Goal: Transaction & Acquisition: Purchase product/service

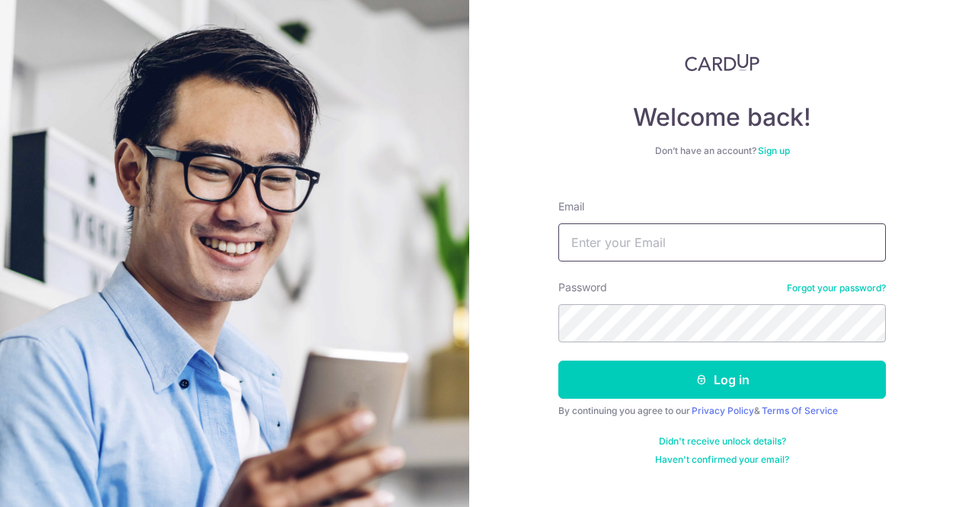
click at [765, 231] on input "Email" at bounding box center [722, 242] width 328 height 38
type input "[EMAIL_ADDRESS][DOMAIN_NAME]"
click at [558, 360] on button "Log in" at bounding box center [722, 379] width 328 height 38
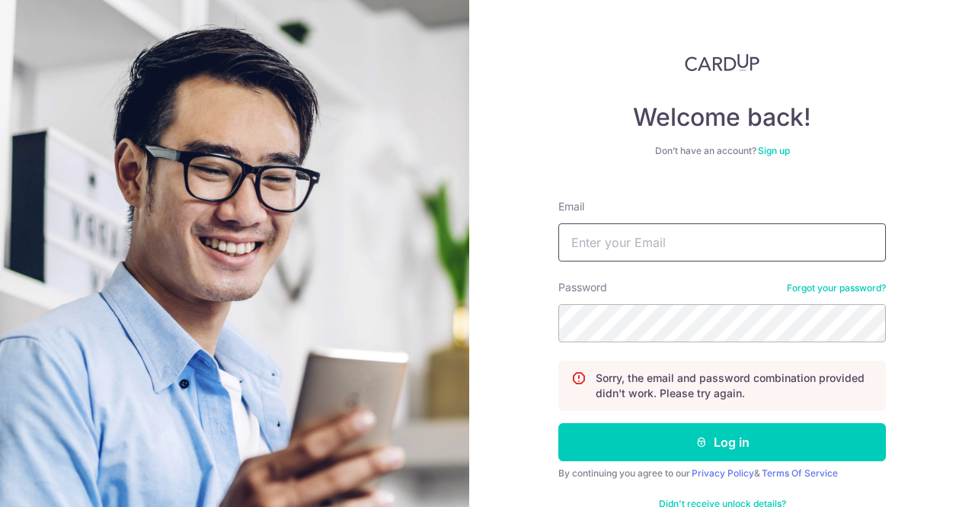
click at [693, 237] on input "Email" at bounding box center [722, 242] width 328 height 38
type input "[EMAIL_ADDRESS][DOMAIN_NAME]"
click at [558, 423] on button "Log in" at bounding box center [722, 442] width 328 height 38
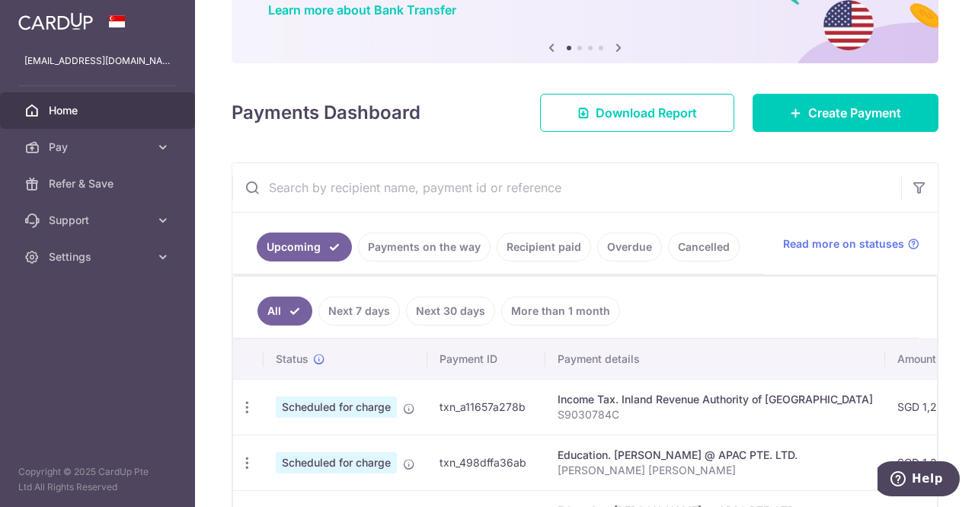
scroll to position [88, 0]
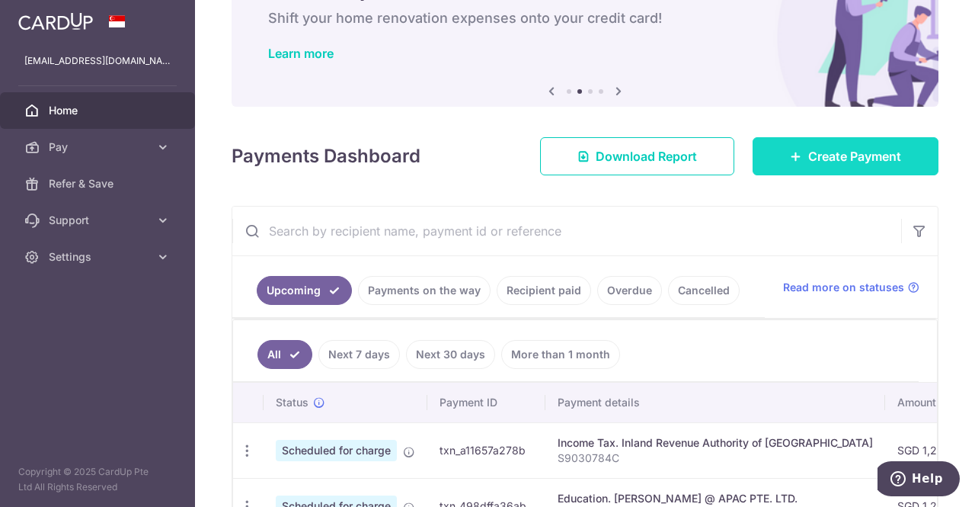
click at [808, 161] on span "Create Payment" at bounding box center [854, 156] width 93 height 18
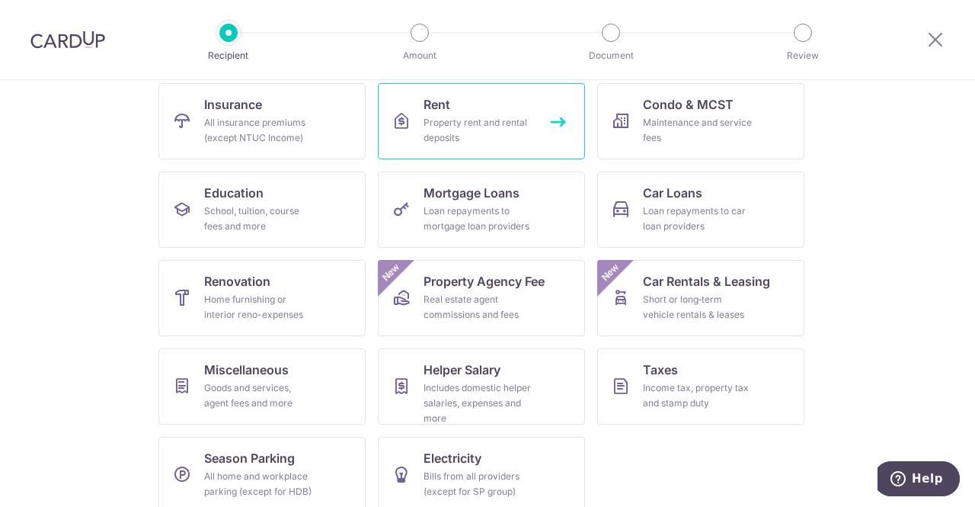
scroll to position [156, 0]
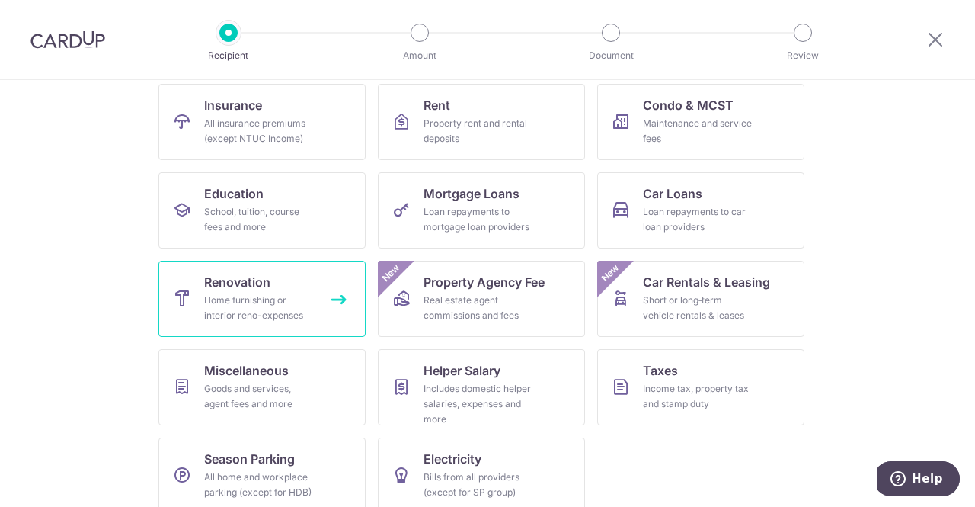
click at [226, 313] on div "Home furnishing or interior reno-expenses" at bounding box center [259, 308] width 110 height 30
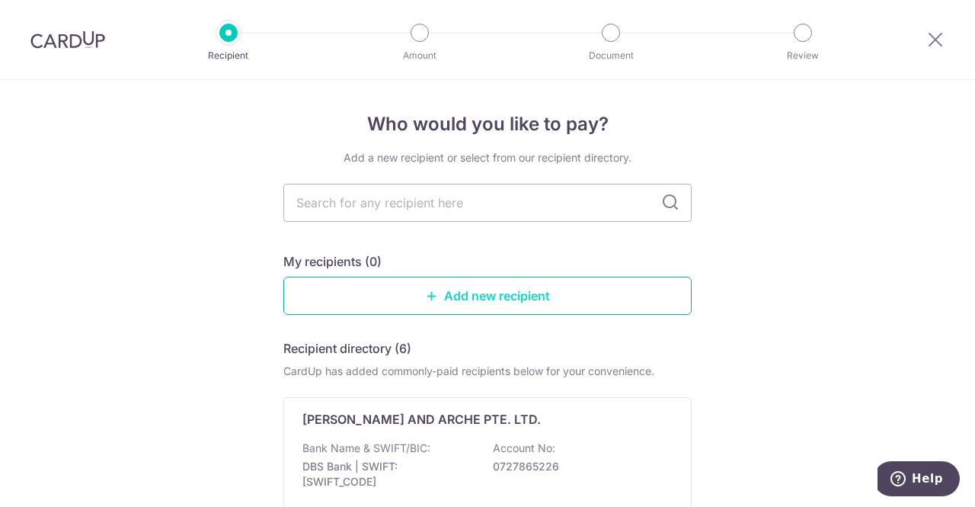
click at [449, 288] on link "Add new recipient" at bounding box center [487, 296] width 408 height 38
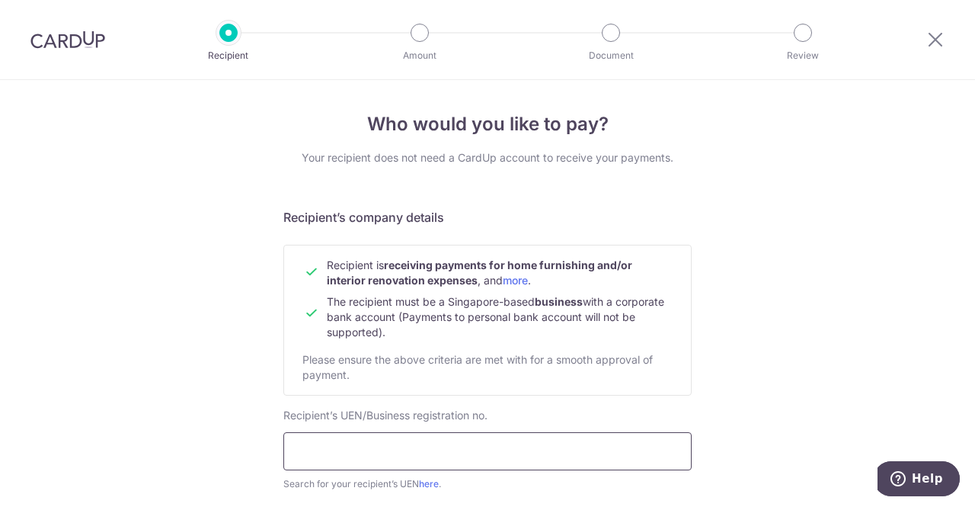
click at [430, 444] on input "text" at bounding box center [487, 451] width 408 height 38
click at [393, 441] on input "text" at bounding box center [487, 451] width 408 height 38
paste input "UEN53412329E"
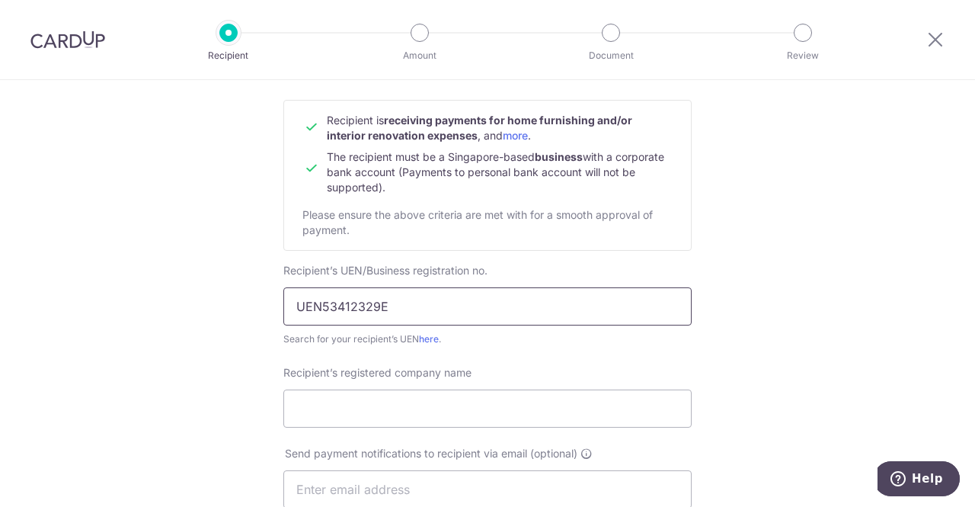
scroll to position [202, 0]
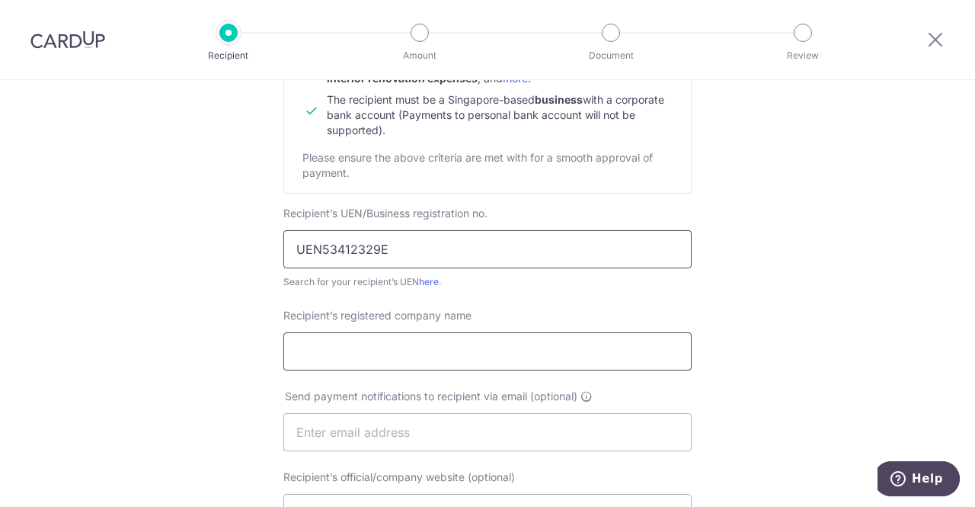
type input "UEN53412329E"
click at [431, 354] on input "Recipient’s registered company name" at bounding box center [487, 351] width 408 height 38
click at [0, 146] on div "Who would you like to pay? Your recipient does not need a CardUp account to rec…" at bounding box center [487, 451] width 975 height 1146
click at [389, 353] on input "Recipient’s registered company name" at bounding box center [487, 351] width 408 height 38
type input "P"
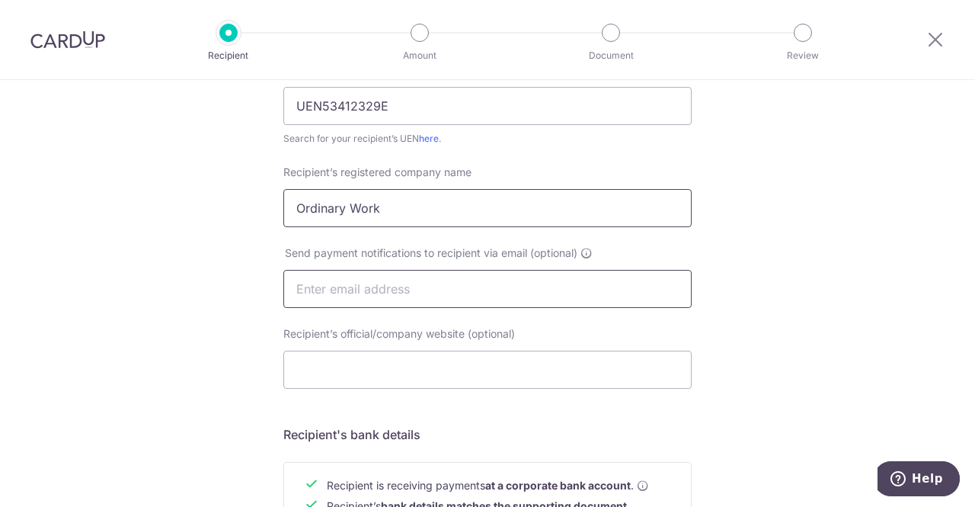
scroll to position [357, 0]
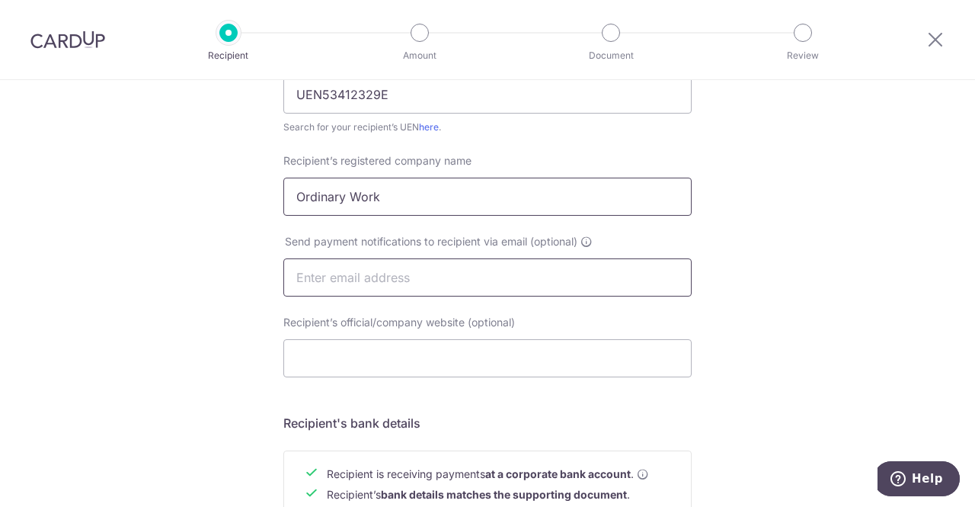
type input "Ordinary Work"
click at [491, 286] on input "text" at bounding box center [487, 277] width 408 height 38
click at [491, 418] on h5 "Recipient's bank details" at bounding box center [487, 423] width 408 height 18
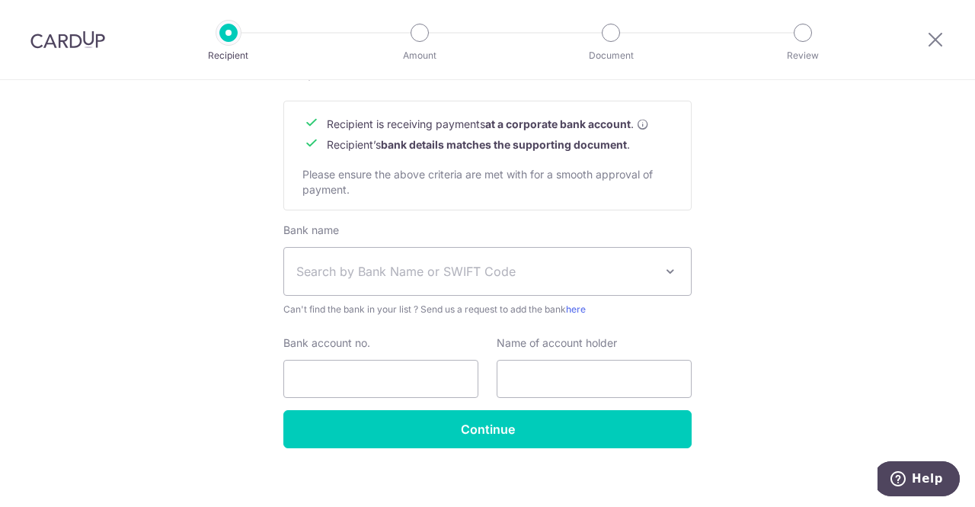
scroll to position [692, 0]
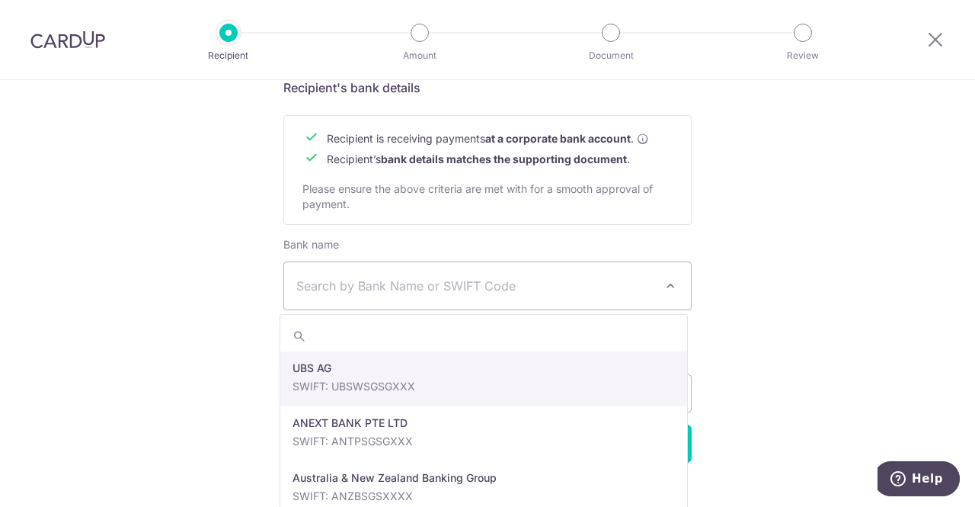
click at [506, 299] on span "Search by Bank Name or SWIFT Code" at bounding box center [487, 285] width 407 height 47
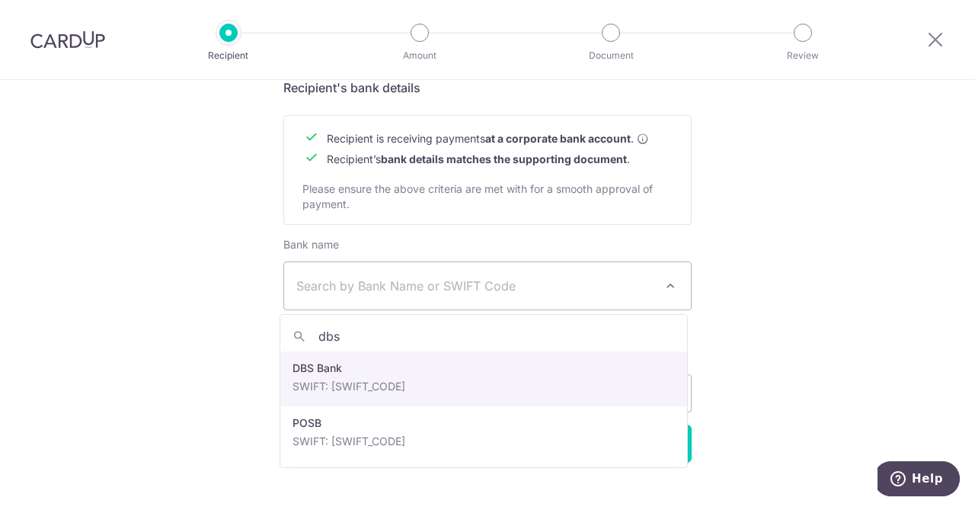
type input "dbs"
select select "6"
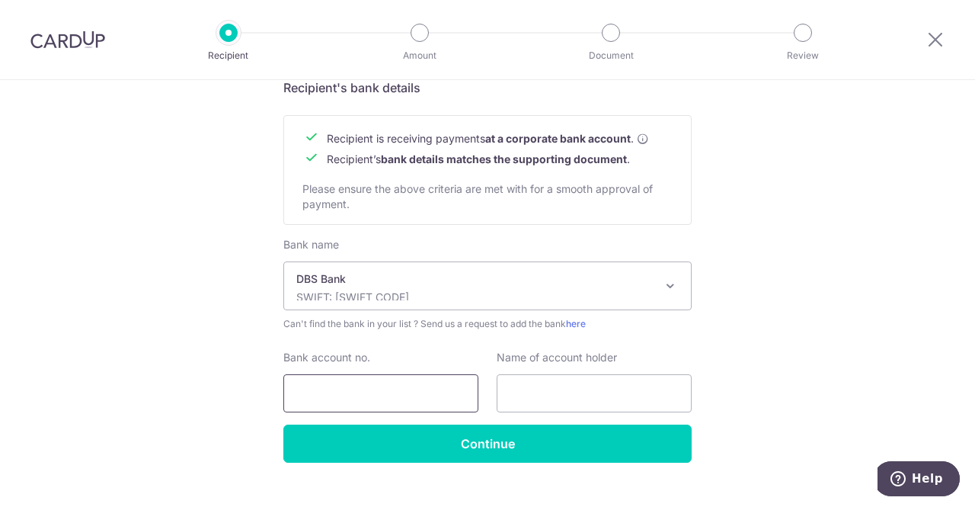
click at [381, 406] on input "Bank account no." at bounding box center [380, 393] width 195 height 38
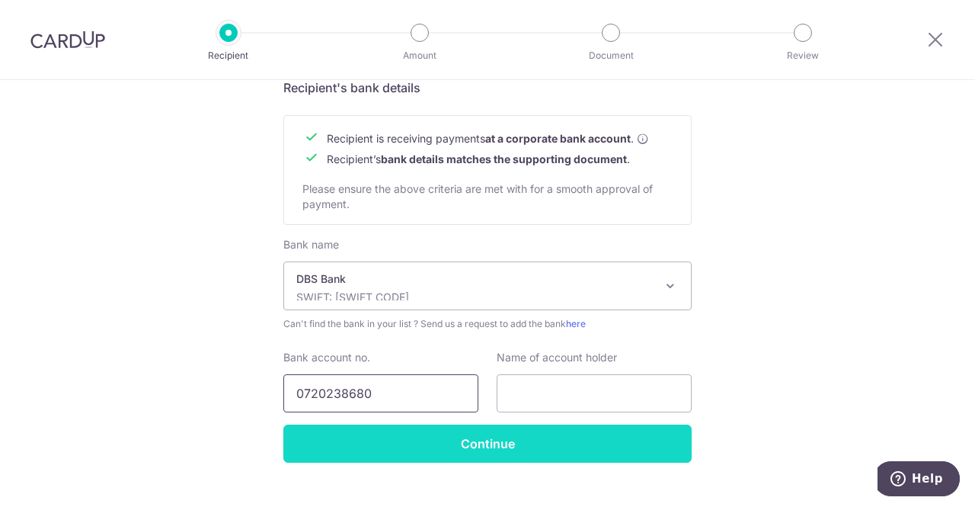
type input "0720238680"
click at [422, 441] on input "Continue" at bounding box center [487, 443] width 408 height 38
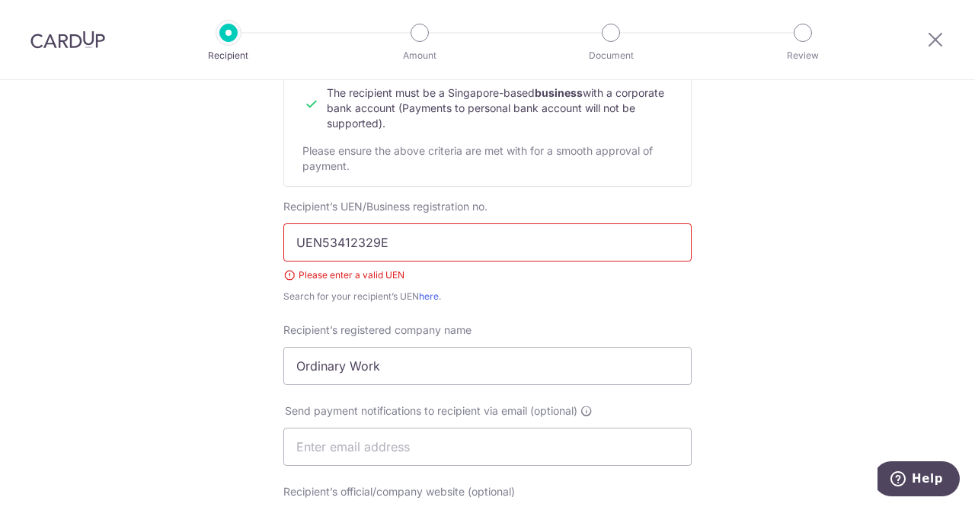
scroll to position [192, 0]
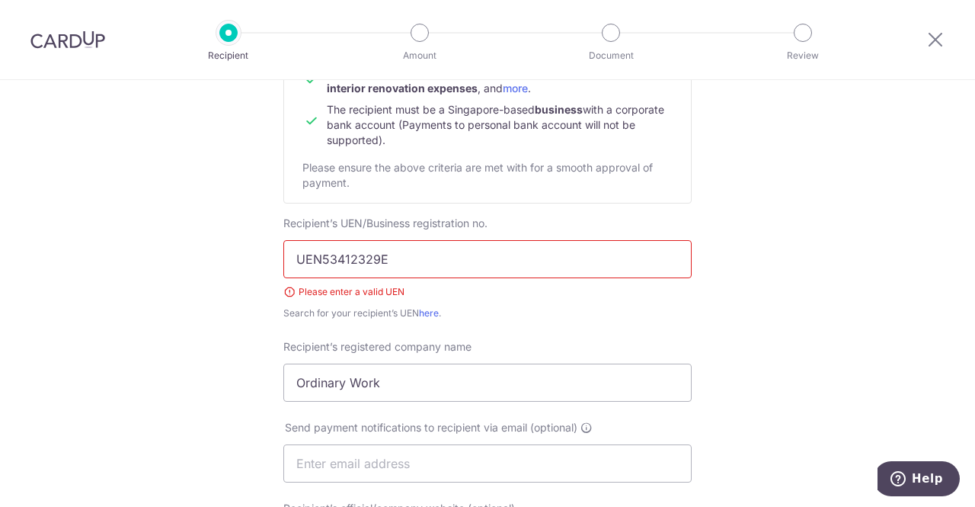
drag, startPoint x: 317, startPoint y: 260, endPoint x: 239, endPoint y: 252, distance: 78.1
click at [239, 252] on div "Who would you like to pay? Your recipient does not need a CardUp account to rec…" at bounding box center [487, 490] width 975 height 1204
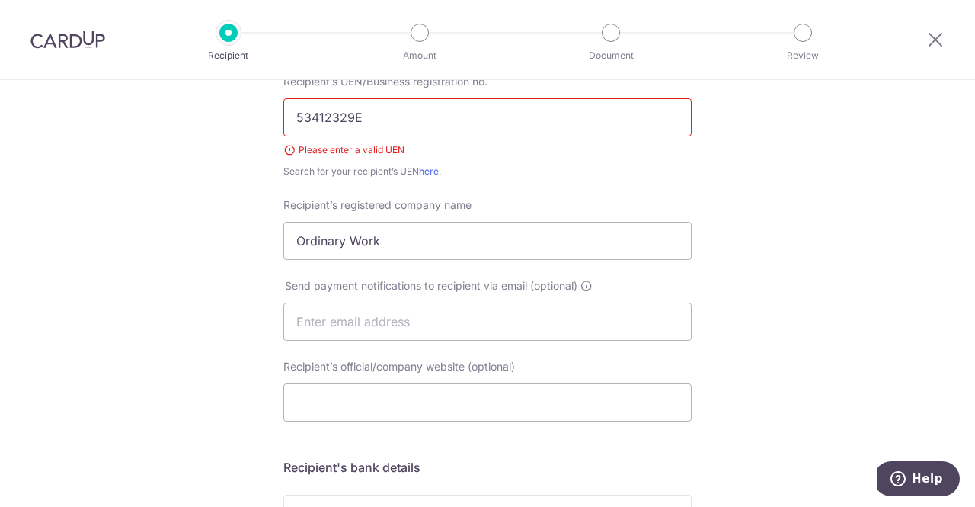
scroll to position [0, 0]
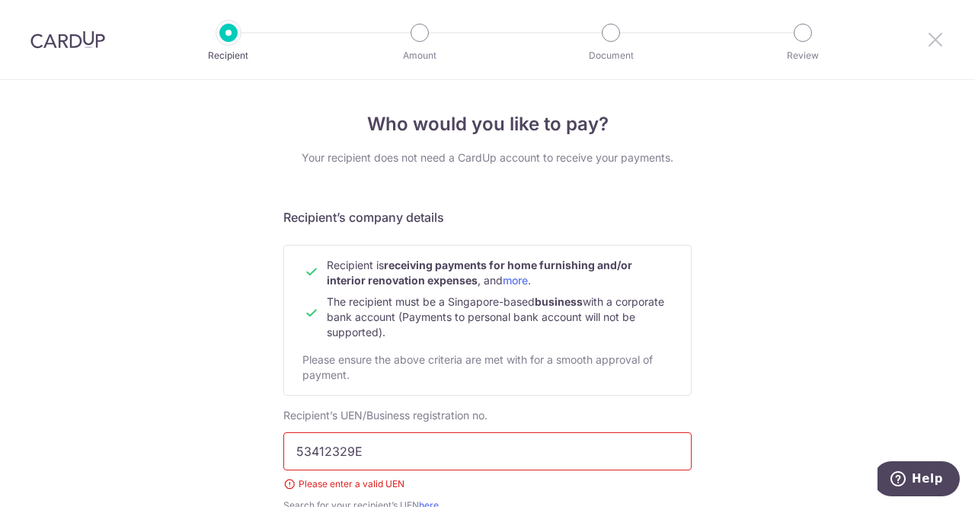
type input "53412329E"
click at [942, 36] on icon at bounding box center [935, 39] width 18 height 19
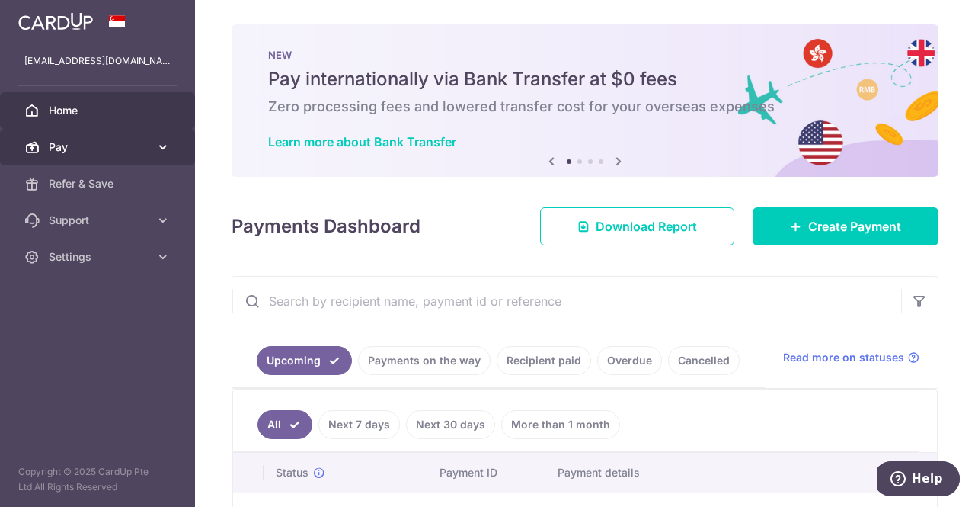
click at [166, 146] on icon at bounding box center [162, 146] width 15 height 15
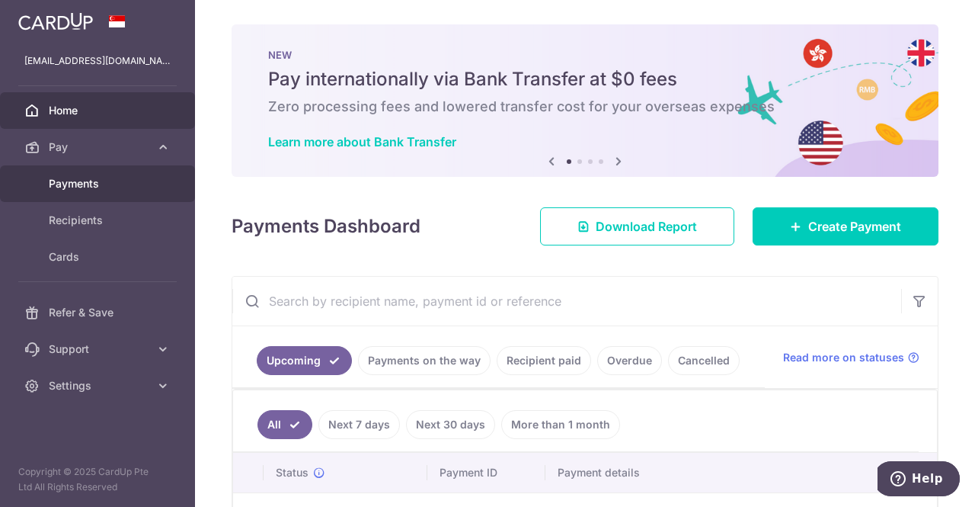
click at [96, 179] on span "Payments" at bounding box center [99, 183] width 101 height 15
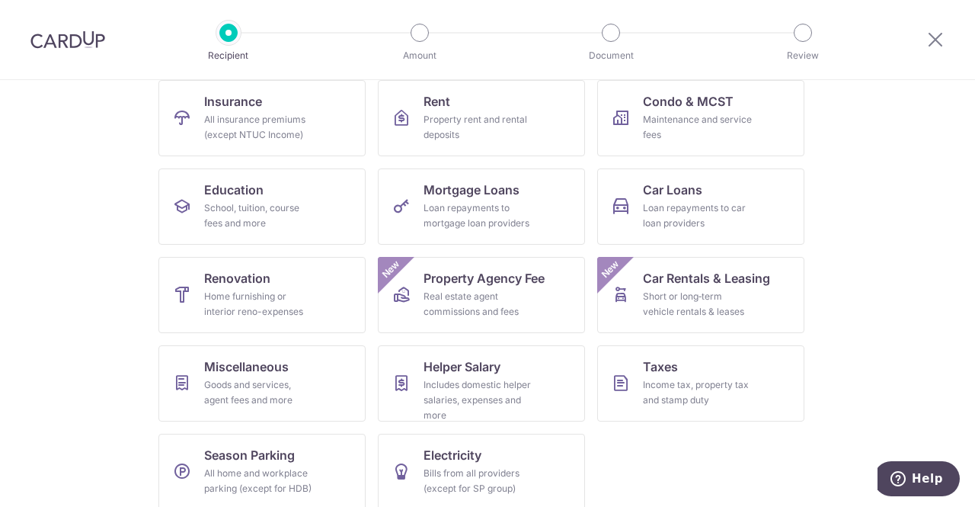
scroll to position [174, 0]
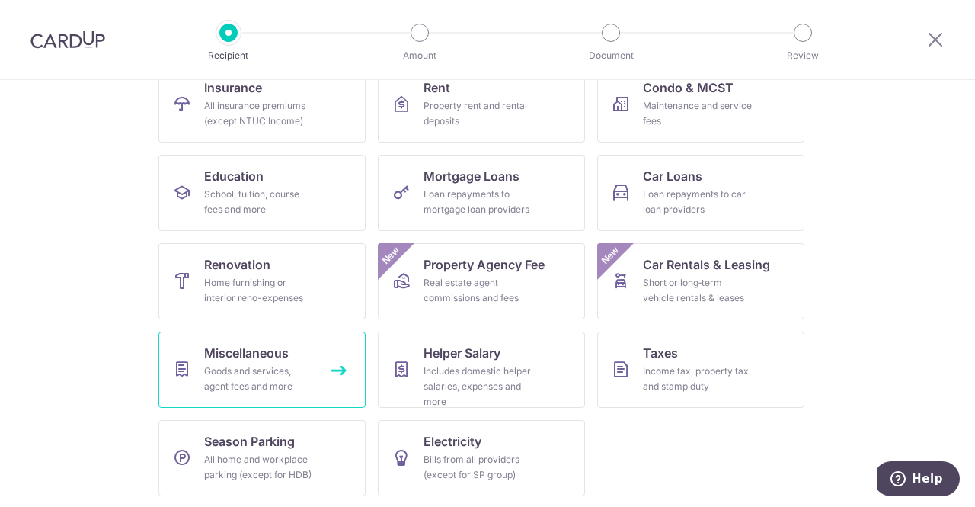
click at [312, 379] on link "Miscellaneous Goods and services, agent fees and more" at bounding box center [261, 369] width 207 height 76
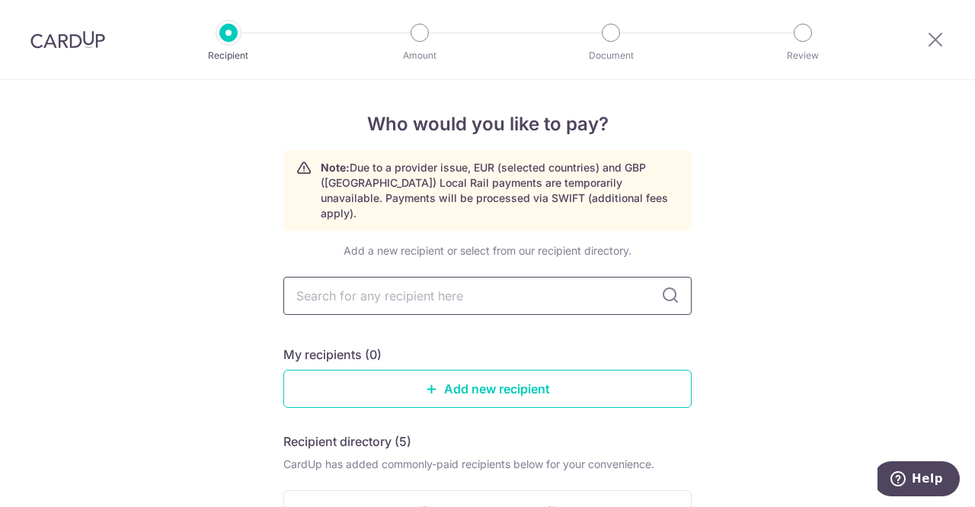
click at [451, 277] on input "text" at bounding box center [487, 296] width 408 height 38
click at [517, 376] on link "Add new recipient" at bounding box center [487, 388] width 408 height 38
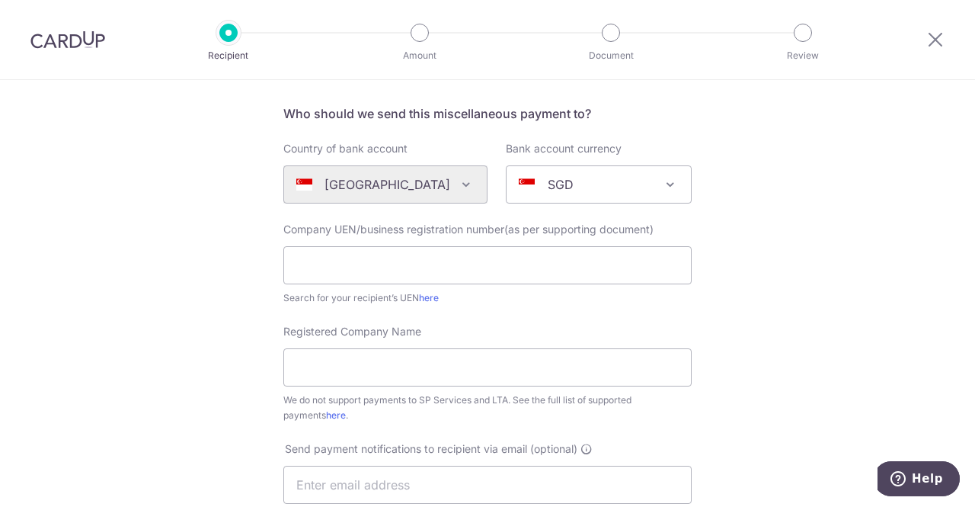
scroll to position [106, 0]
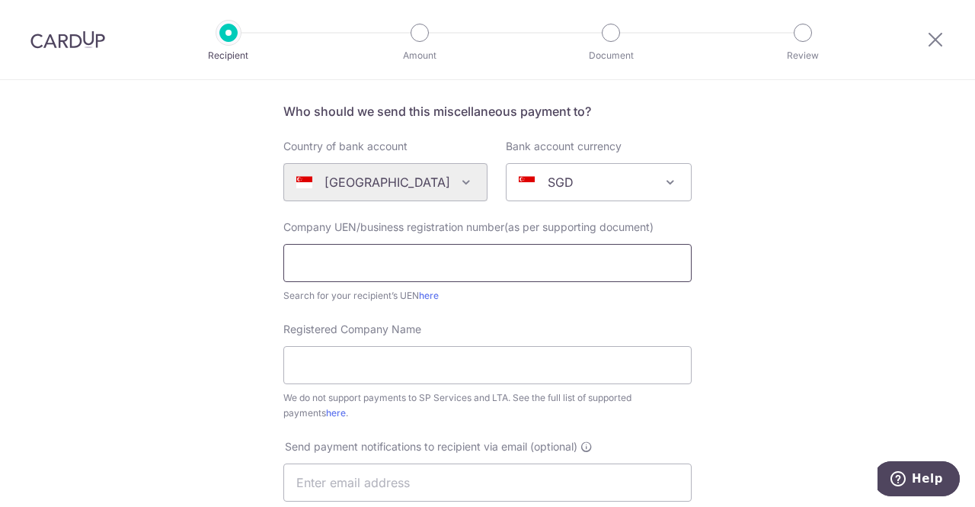
click at [411, 269] on input "text" at bounding box center [487, 263] width 408 height 38
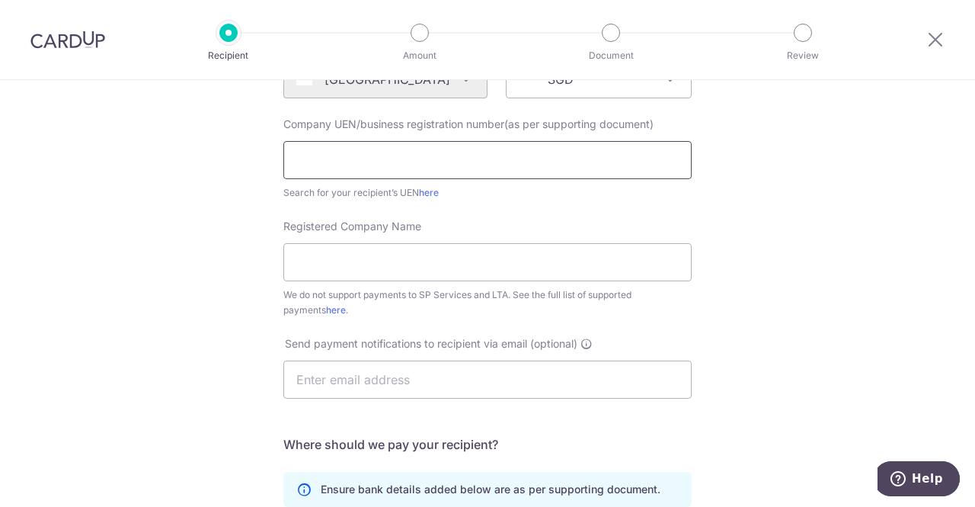
scroll to position [214, 0]
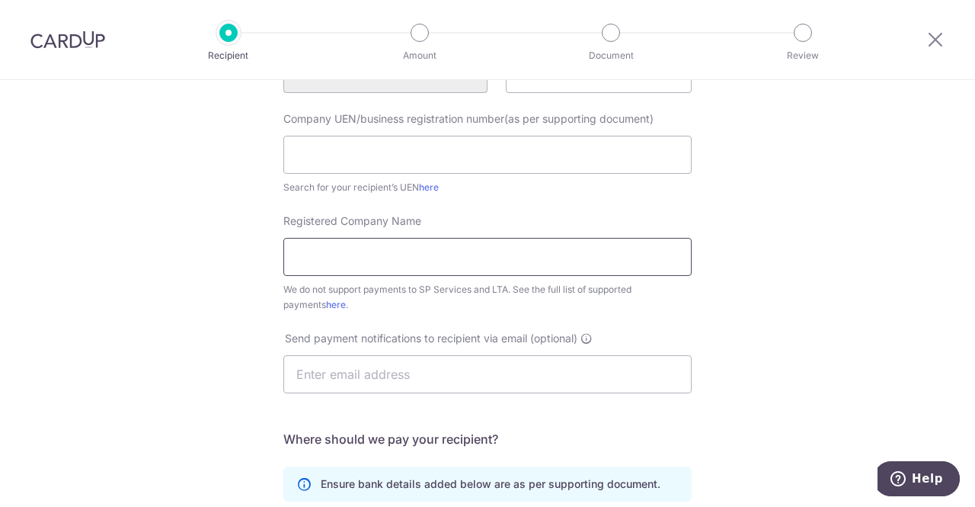
click at [434, 258] on input "Registered Company Name" at bounding box center [487, 257] width 408 height 38
type input "ordinary work"
click button "Submit Request" at bounding box center [0, 0] width 0 height 0
click at [283, 276] on div at bounding box center [283, 276] width 0 height 0
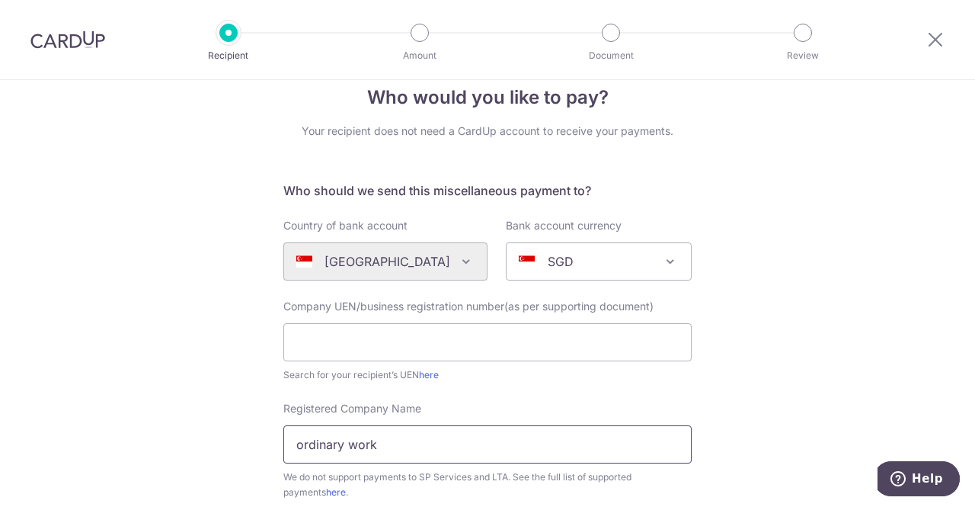
scroll to position [88, 0]
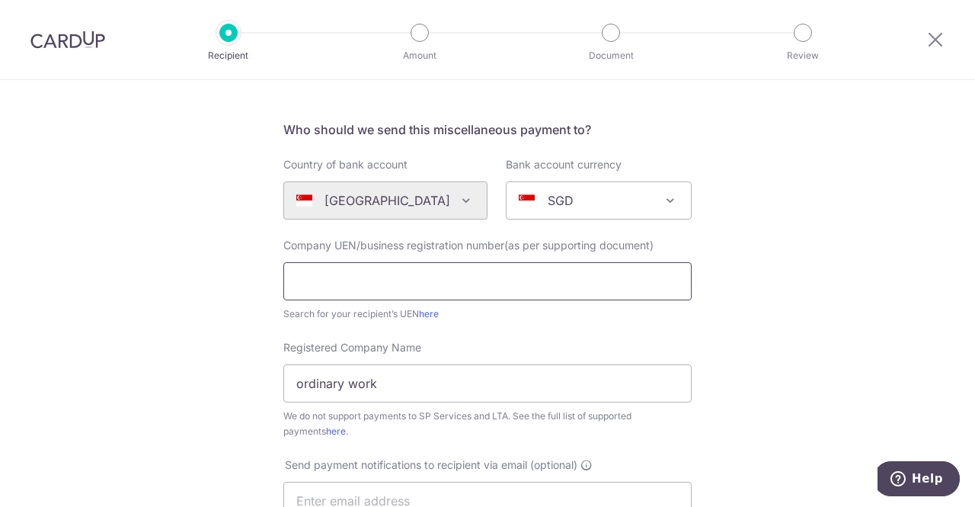
click at [350, 282] on input "text" at bounding box center [487, 281] width 408 height 38
type input "53412329E"
click at [405, 390] on input "ordinary work" at bounding box center [487, 383] width 408 height 38
type input "Ordinary Work"
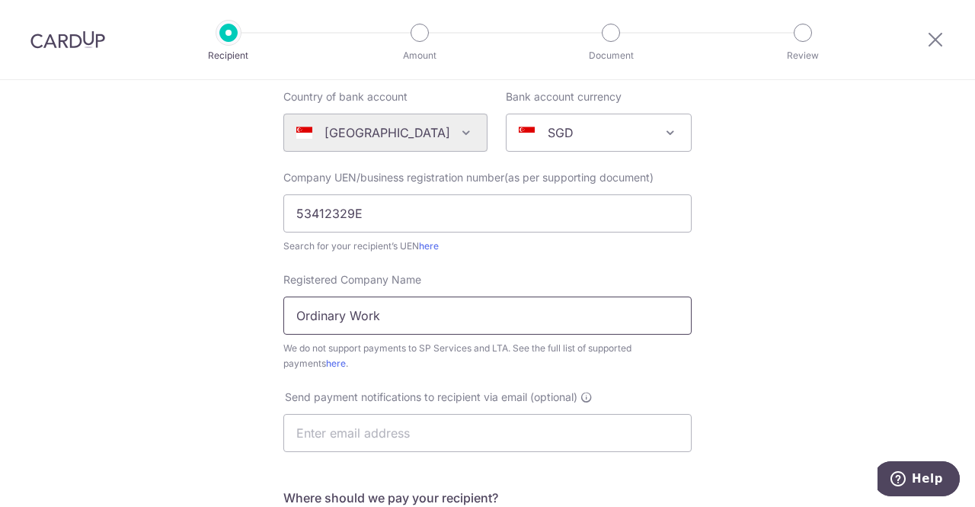
scroll to position [0, 0]
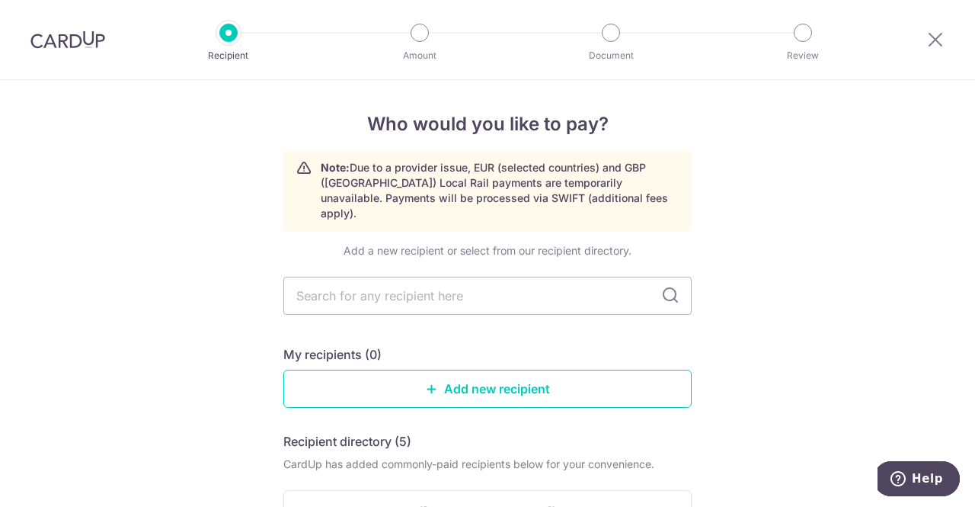
click at [81, 34] on img at bounding box center [67, 39] width 75 height 18
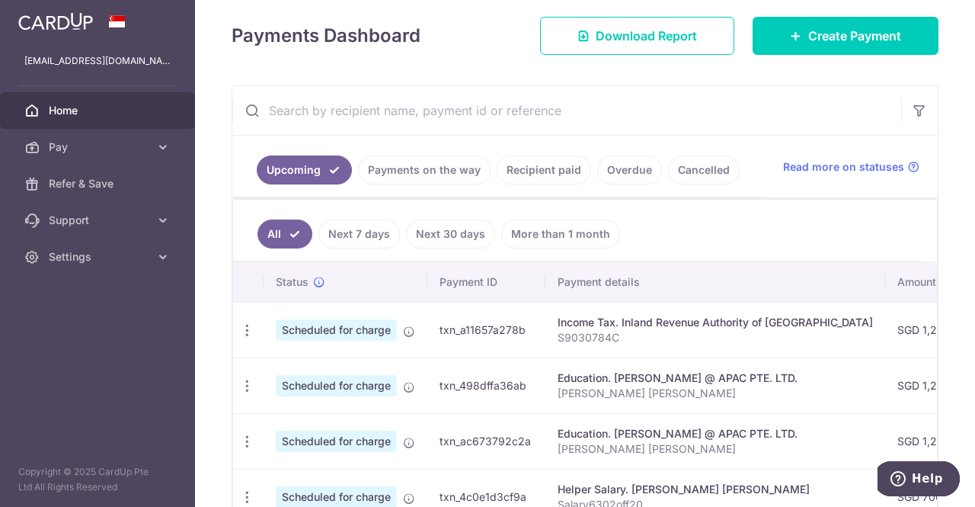
scroll to position [93, 0]
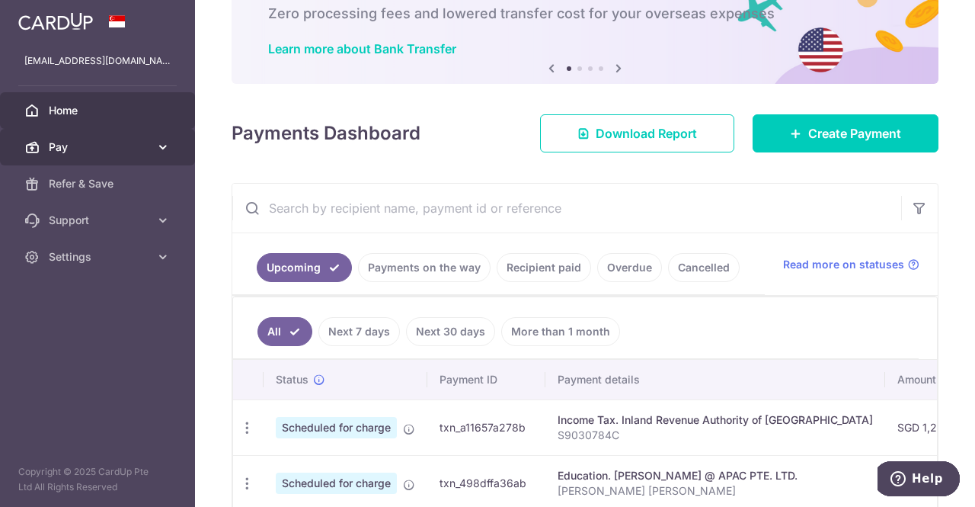
click at [86, 146] on span "Pay" at bounding box center [99, 146] width 101 height 15
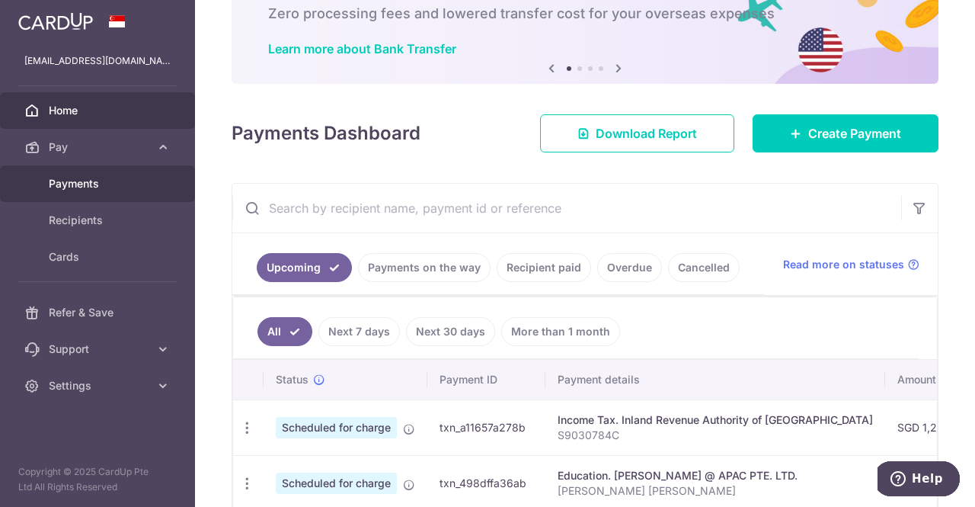
click at [83, 187] on span "Payments" at bounding box center [99, 183] width 101 height 15
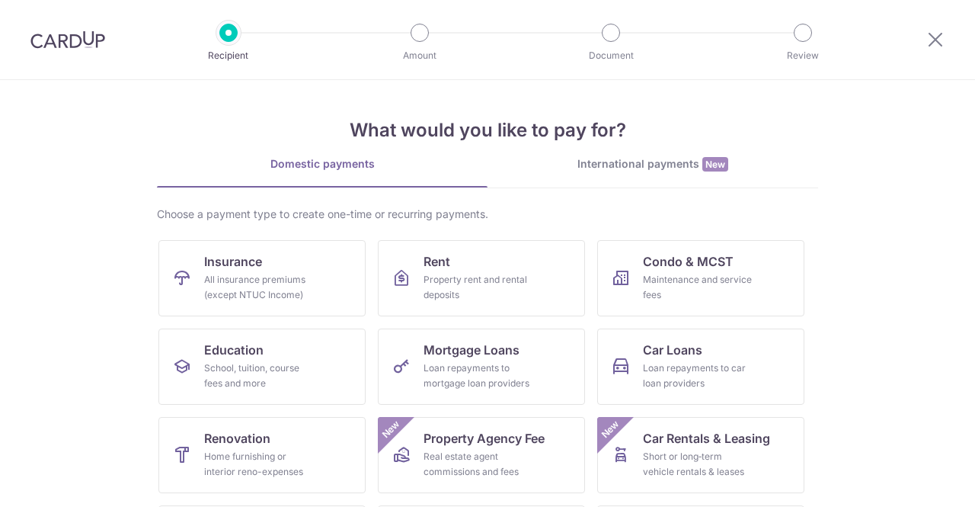
click at [288, 417] on link "Renovation Home furnishing or interior reno-expenses" at bounding box center [261, 455] width 207 height 76
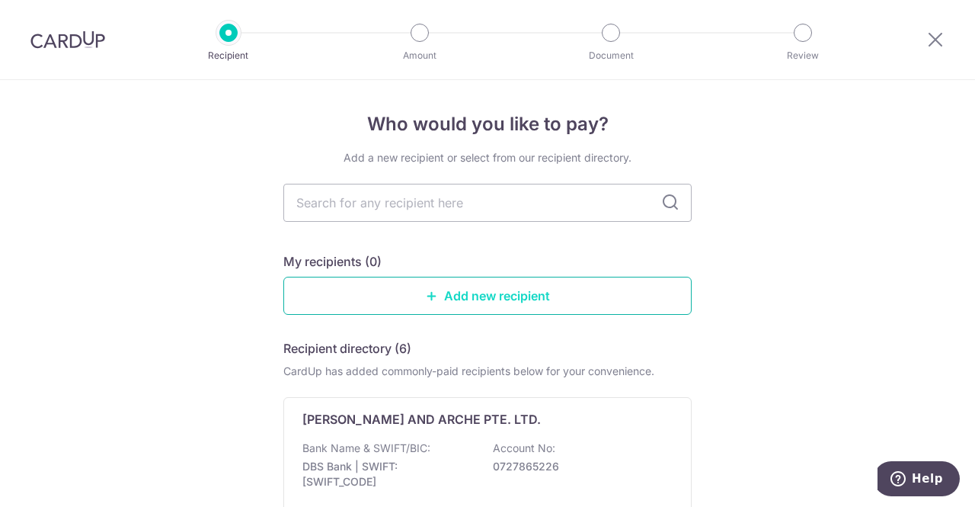
scroll to position [50, 0]
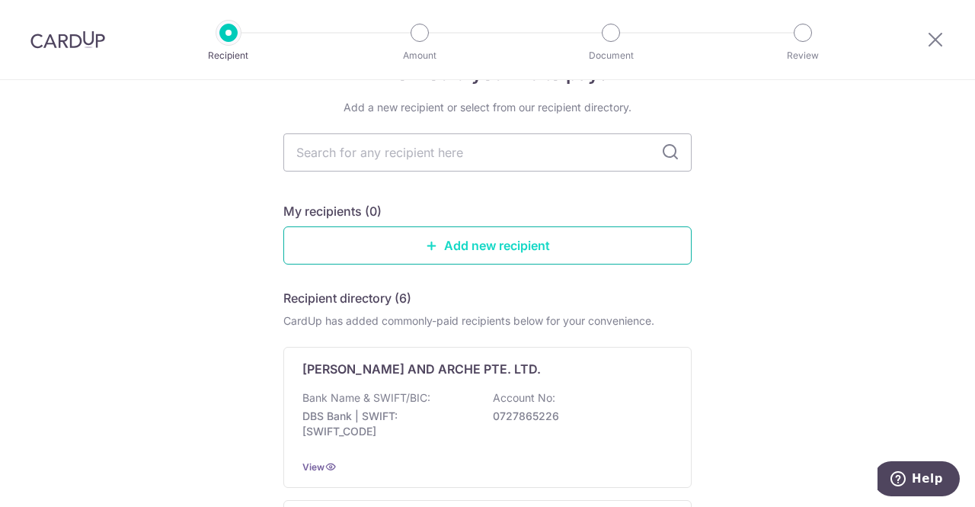
click at [402, 234] on link "Add new recipient" at bounding box center [487, 245] width 408 height 38
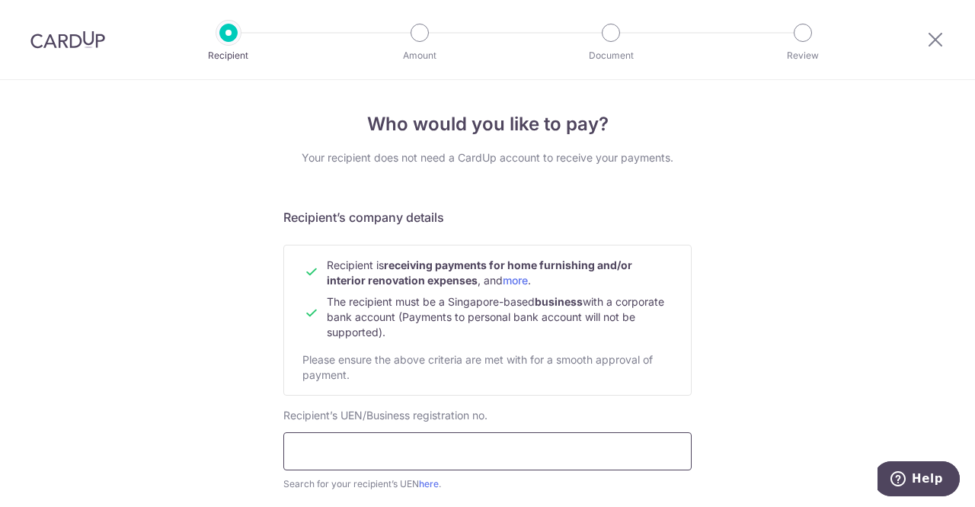
click at [408, 438] on input "text" at bounding box center [487, 451] width 408 height 38
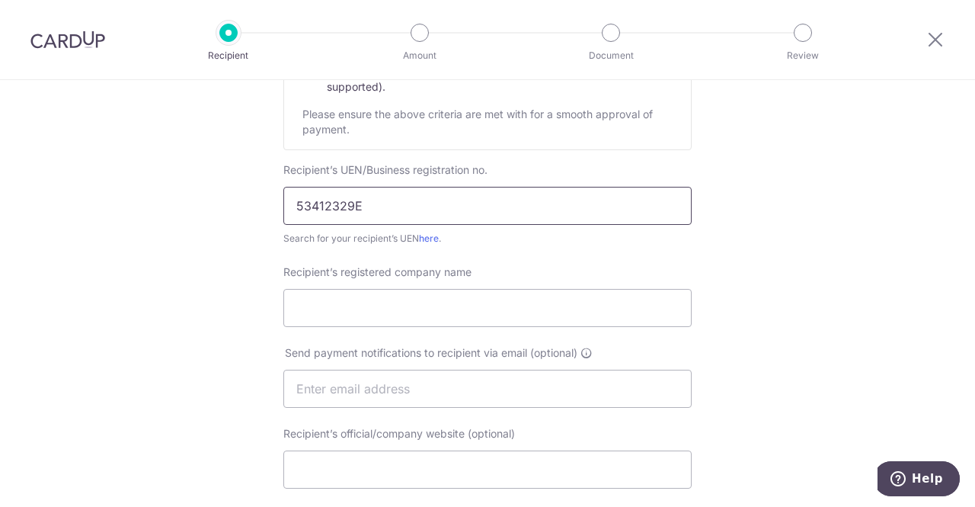
scroll to position [245, 0]
type input "53412329E"
click at [446, 312] on input "Recipient’s registered company name" at bounding box center [487, 308] width 408 height 38
type input "o"
type input "ORDINARY WORK"
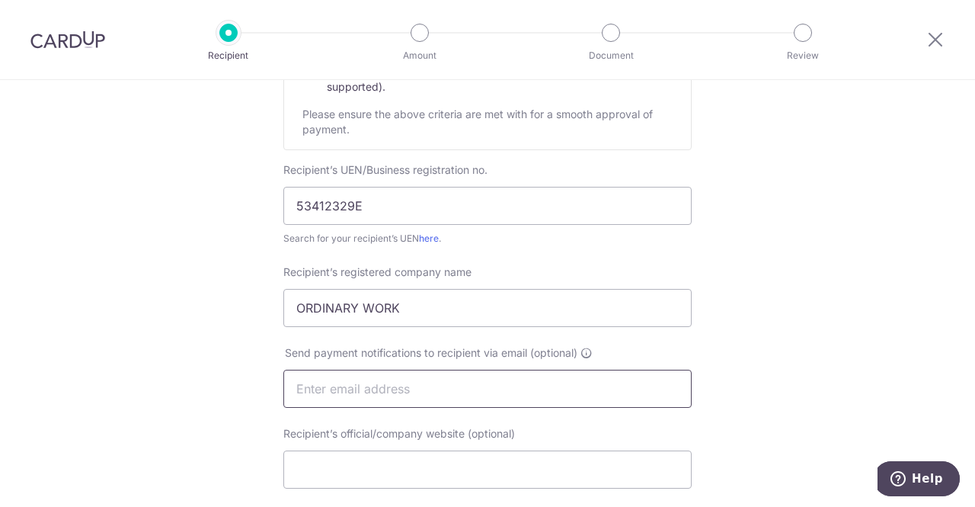
click at [407, 397] on input "text" at bounding box center [487, 388] width 408 height 38
type input "O"
type input "YONGJUN@ORDINARYWORKSTUDIO.COM"
click at [445, 456] on input "Recipient’s official/company website (optional)" at bounding box center [487, 469] width 408 height 38
paste input "https://www.ordinaryworkstudio.com/project-1"
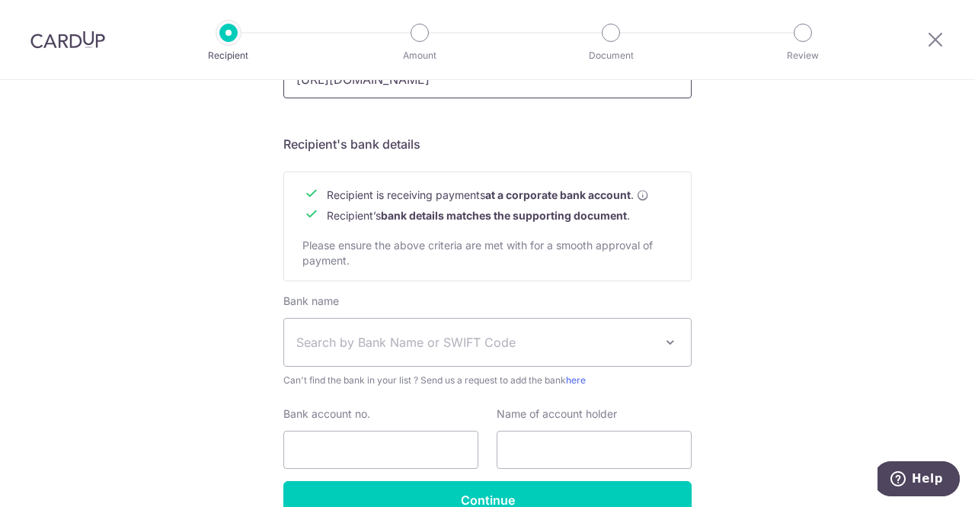
scroll to position [636, 0]
type input "https://www.ordinaryworkstudio.com/project-1"
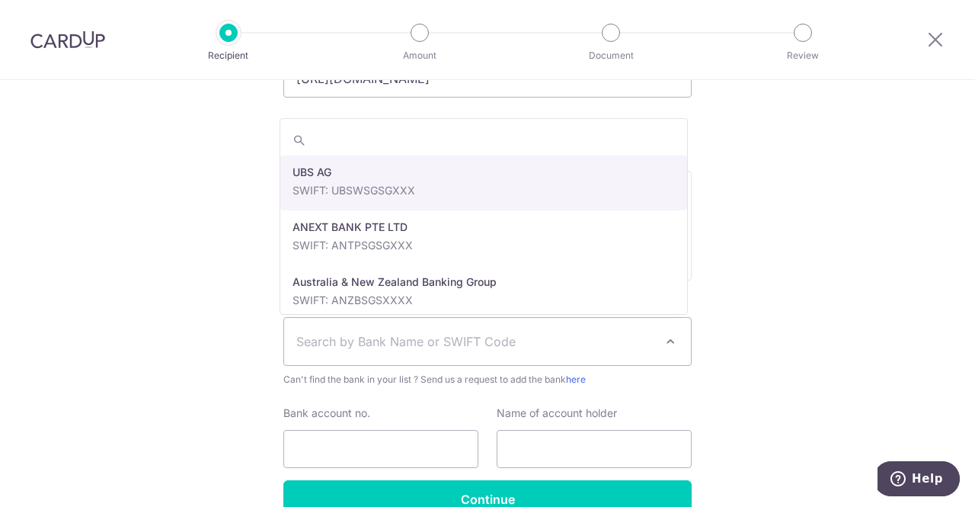
click at [423, 352] on span "Search by Bank Name or SWIFT Code" at bounding box center [487, 341] width 407 height 47
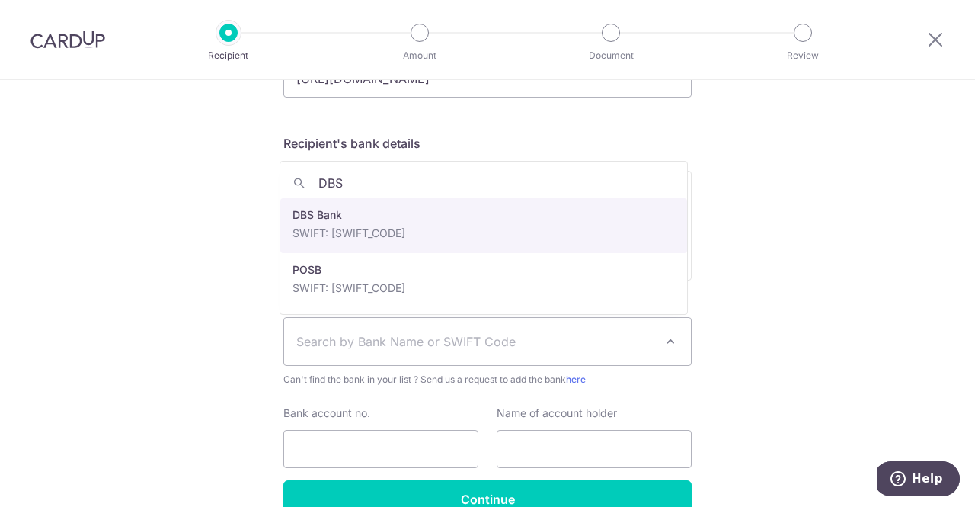
type input "DBS"
select select "6"
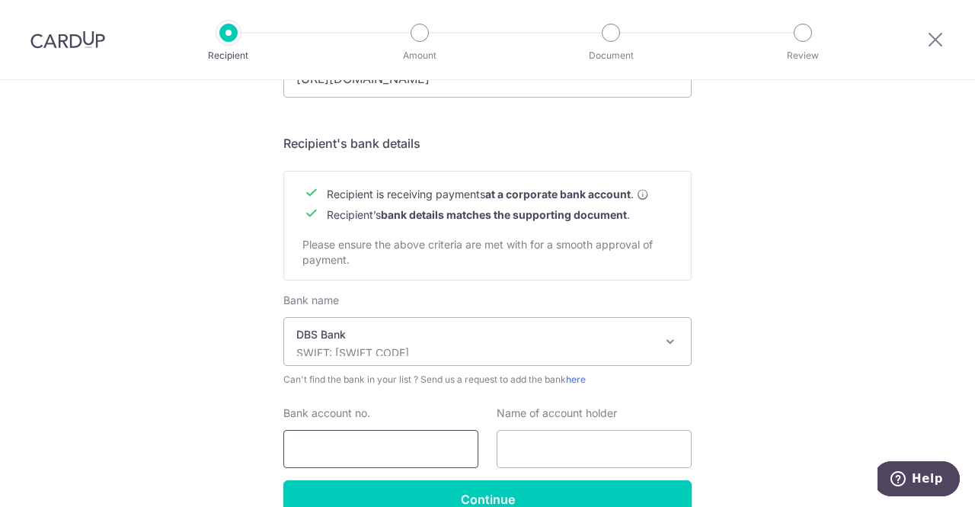
click at [399, 446] on input "Bank account no." at bounding box center [380, 449] width 195 height 38
type input "0720238680"
click at [558, 438] on input "text" at bounding box center [594, 449] width 195 height 38
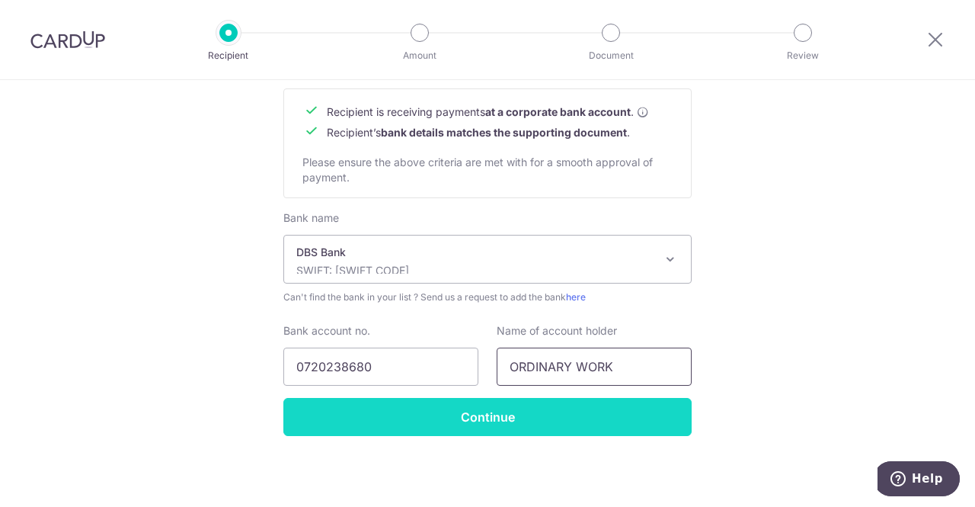
type input "ORDINARY WORK"
click at [528, 423] on input "Continue" at bounding box center [487, 417] width 408 height 38
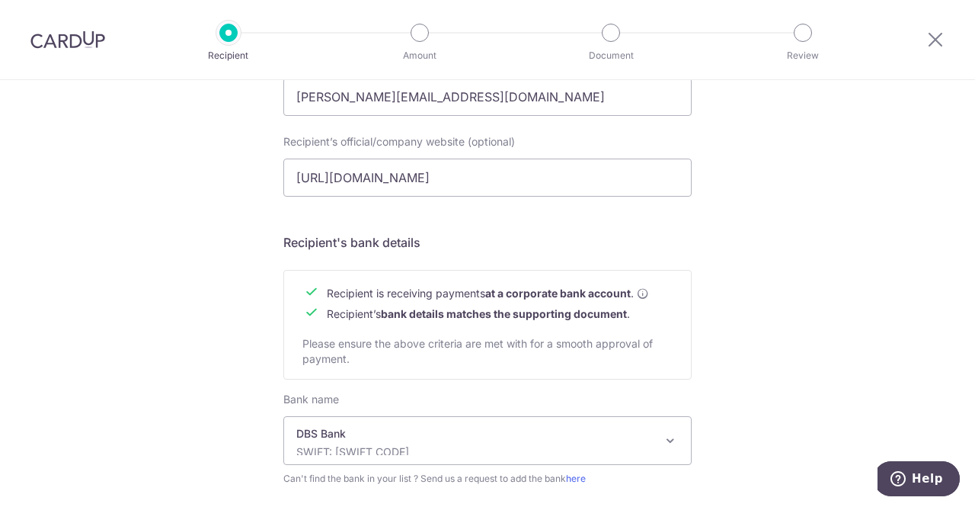
scroll to position [490, 0]
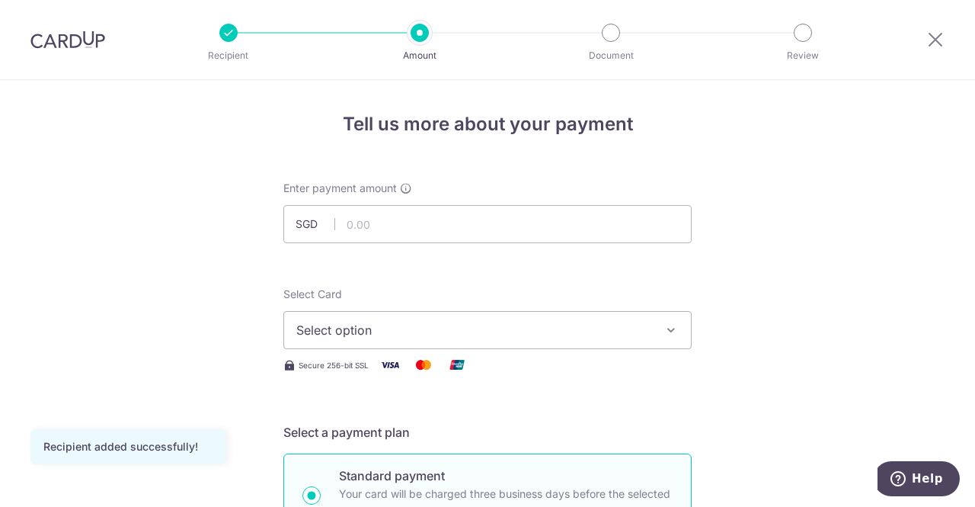
scroll to position [59, 0]
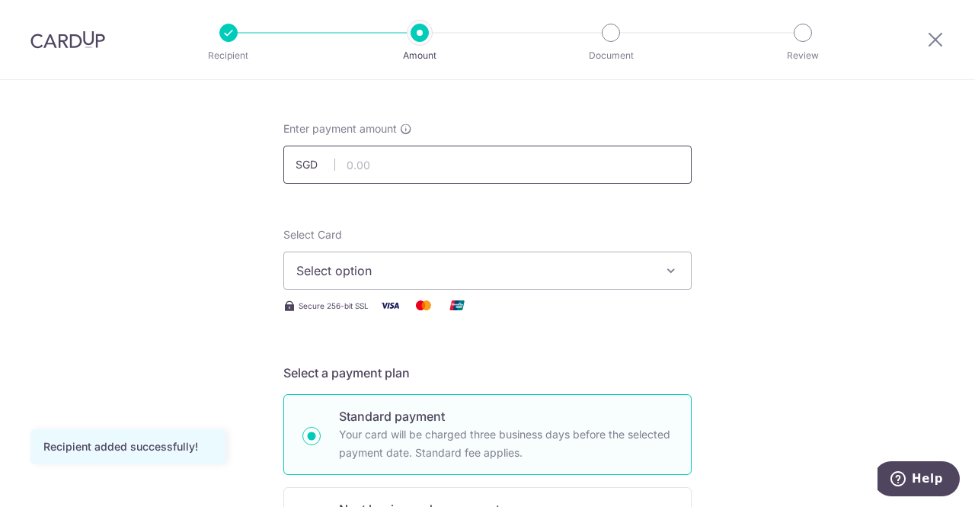
click at [501, 164] on input "text" at bounding box center [487, 165] width 408 height 38
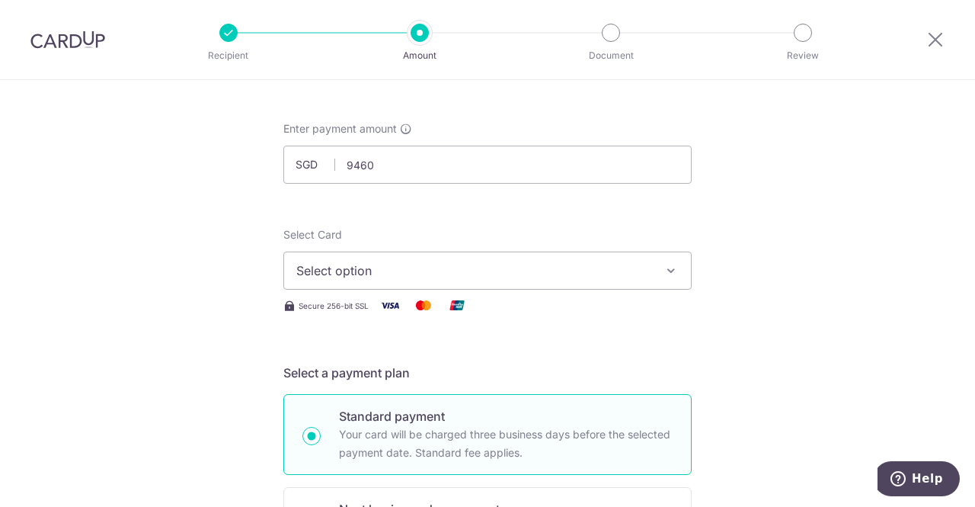
type input "9,460.00"
click at [497, 263] on span "Select option" at bounding box center [473, 270] width 355 height 18
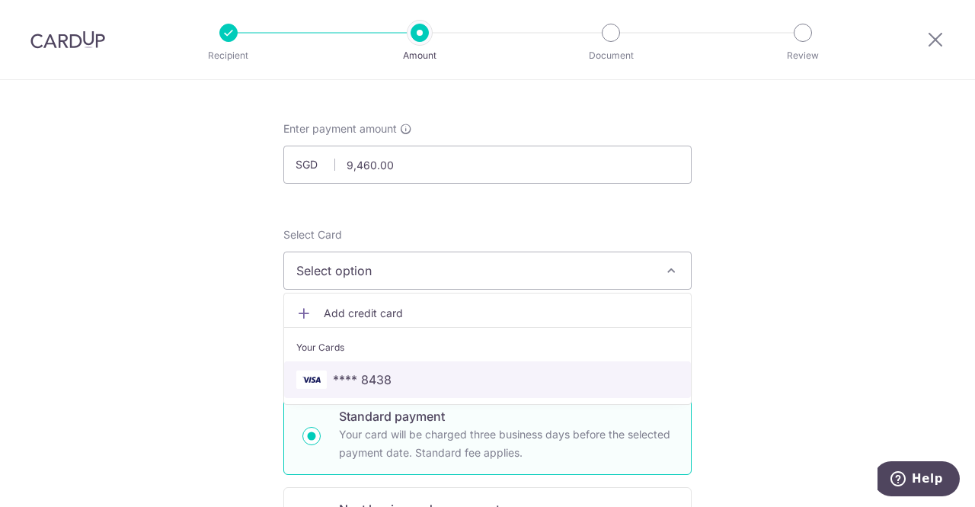
click at [453, 376] on span "**** 8438" at bounding box center [487, 379] width 382 height 18
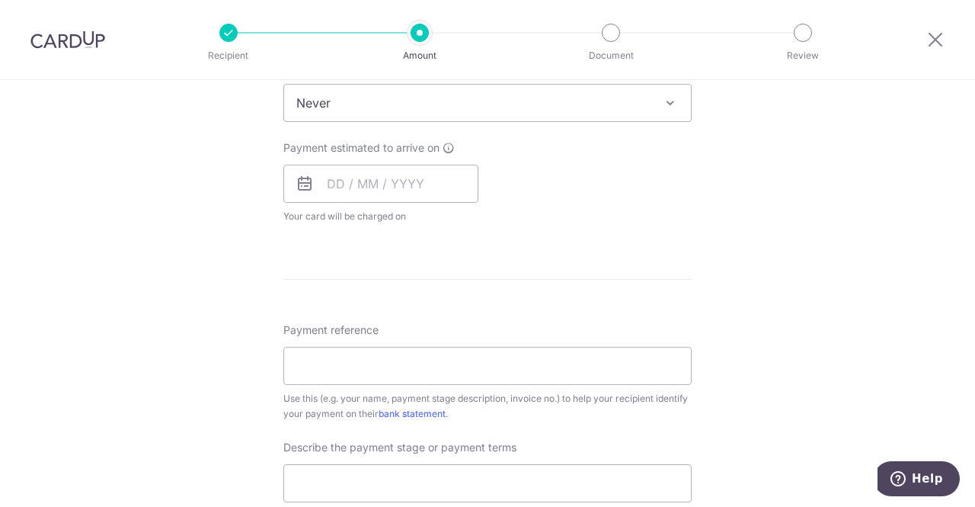
scroll to position [661, 0]
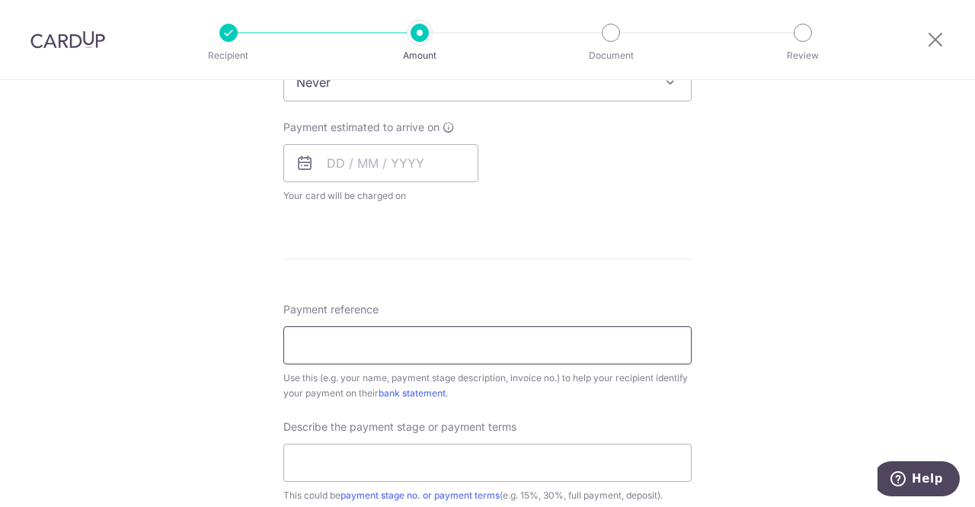
click at [460, 350] on input "Payment reference" at bounding box center [487, 345] width 408 height 38
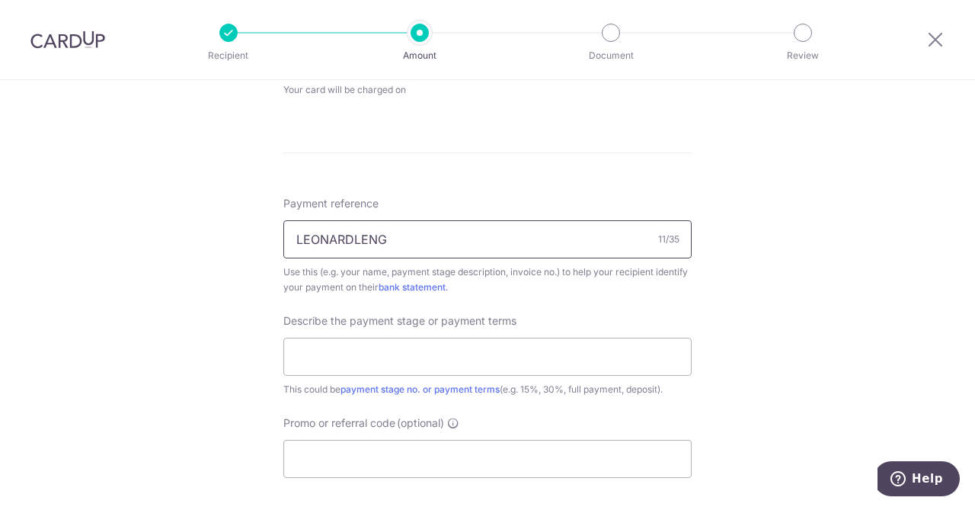
scroll to position [768, 0]
type input "LEONARDLENG"
click at [456, 361] on input "text" at bounding box center [487, 356] width 408 height 38
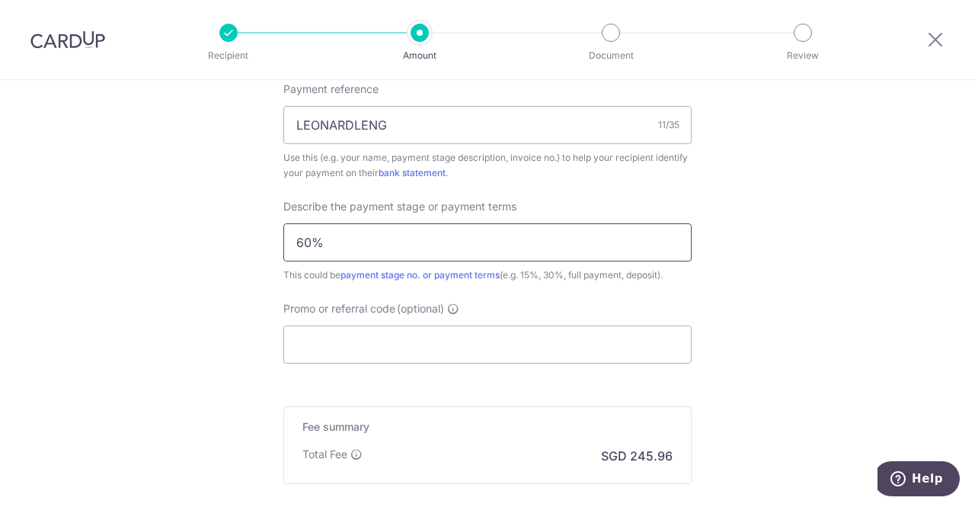
scroll to position [882, 0]
type input "60%"
click at [408, 350] on input "Promo or referral code (optional)" at bounding box center [487, 344] width 408 height 38
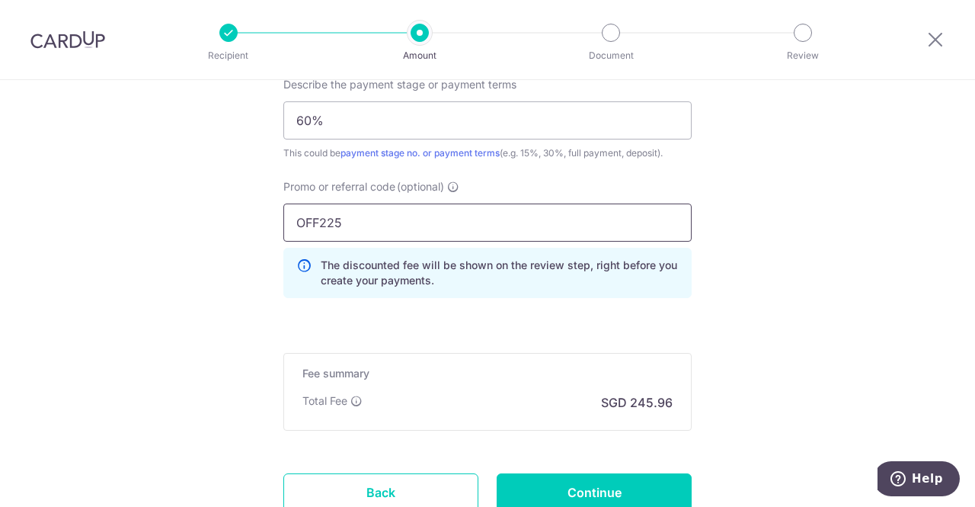
scroll to position [1118, 0]
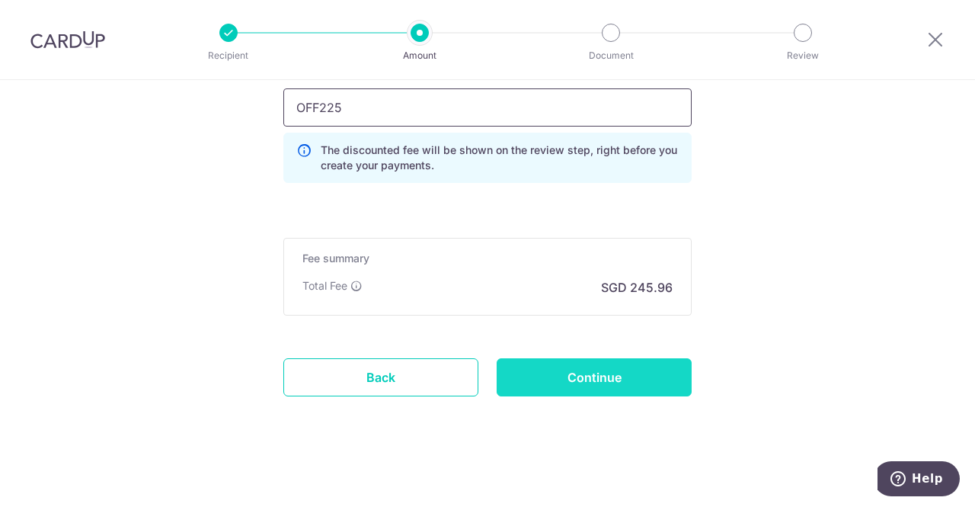
type input "OFF225"
click at [541, 383] on input "Continue" at bounding box center [594, 377] width 195 height 38
type input "Create Schedule"
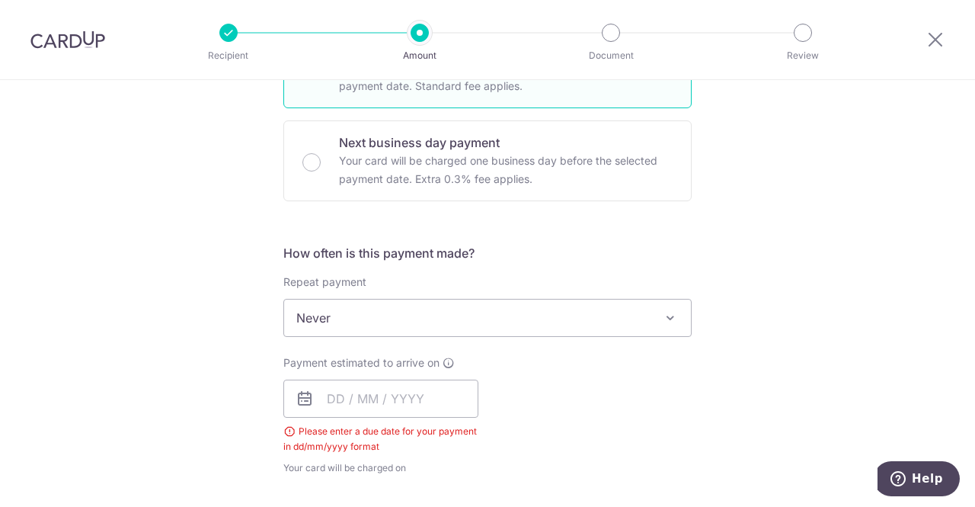
scroll to position [425, 0]
click at [379, 397] on input "text" at bounding box center [380, 399] width 195 height 38
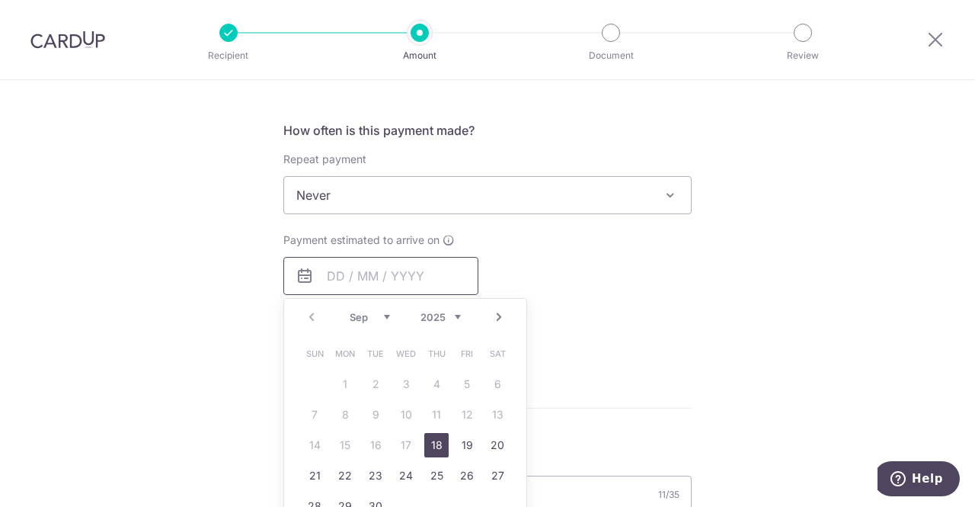
scroll to position [569, 0]
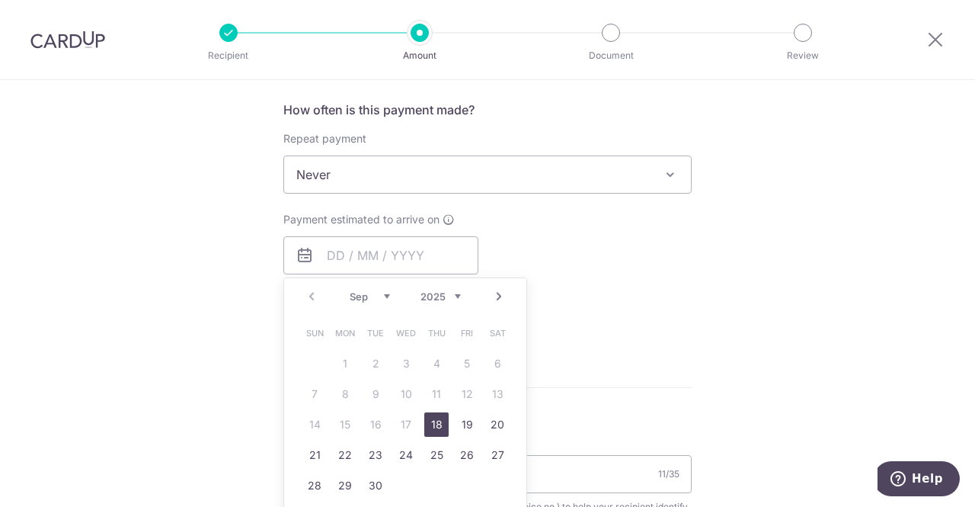
click at [440, 421] on link "18" at bounding box center [436, 424] width 24 height 24
type input "[DATE]"
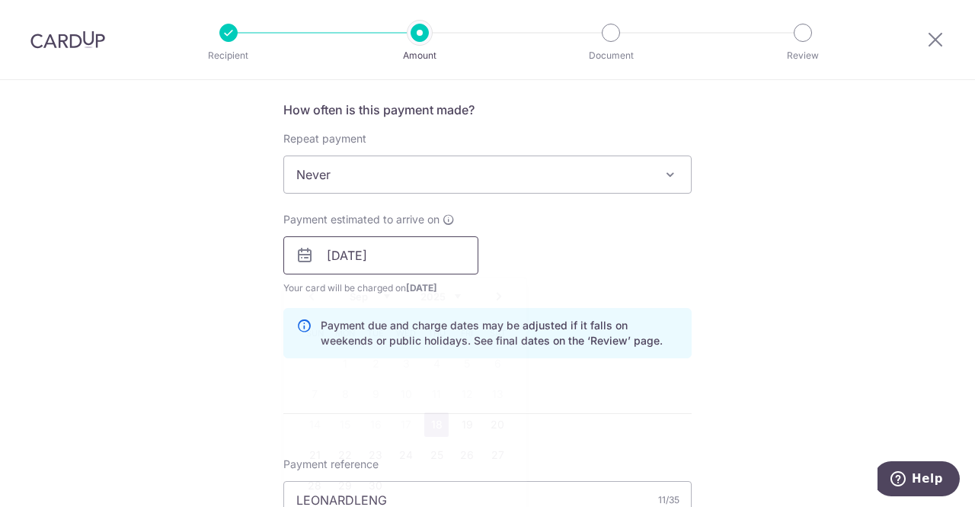
click at [390, 257] on input "[DATE]" at bounding box center [380, 255] width 195 height 38
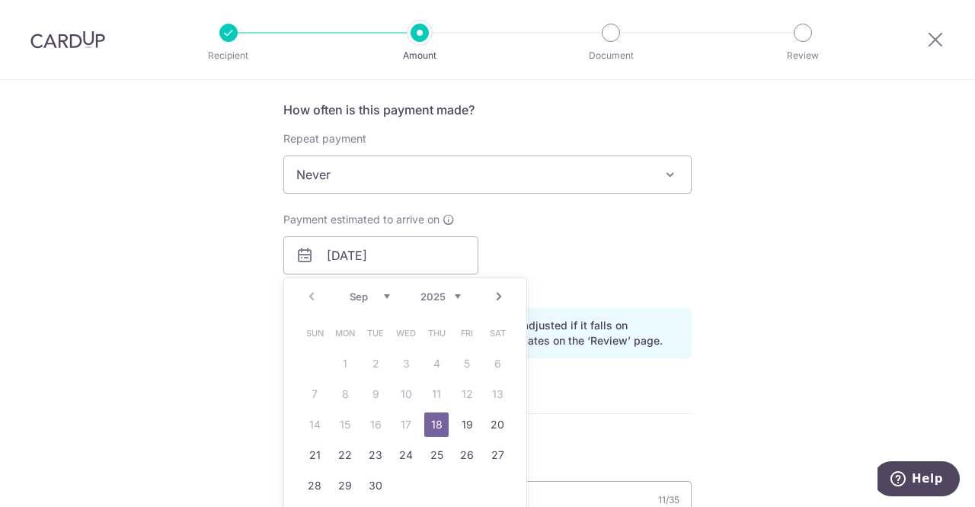
click at [581, 413] on hr at bounding box center [487, 413] width 408 height 1
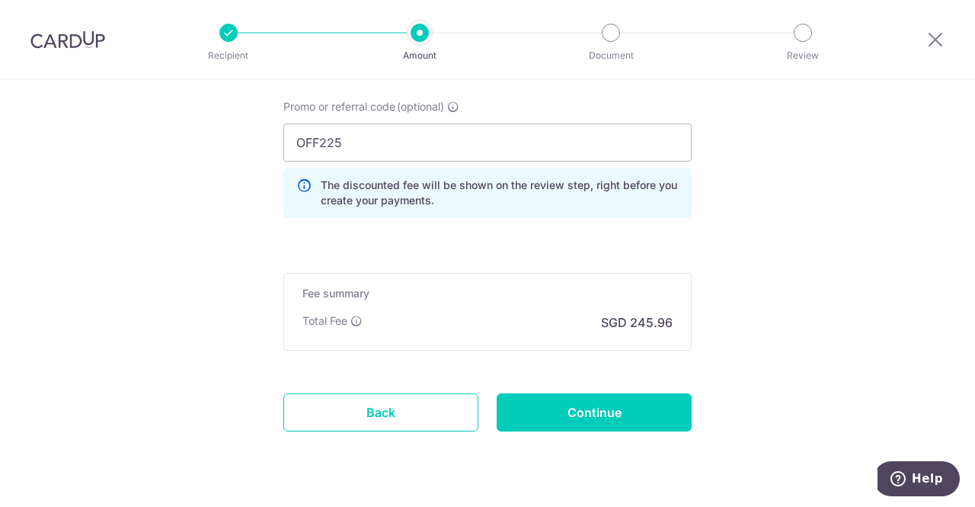
scroll to position [1159, 0]
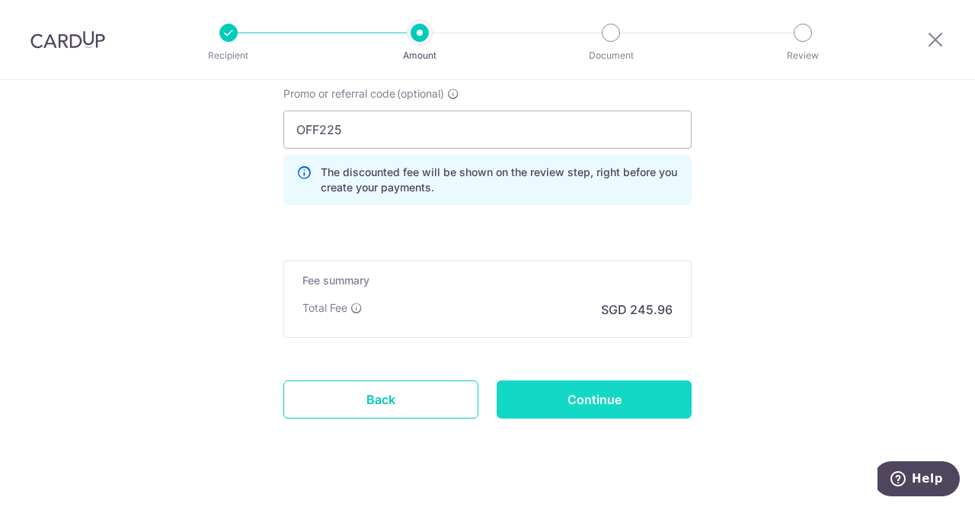
click at [584, 406] on input "Continue" at bounding box center [594, 399] width 195 height 38
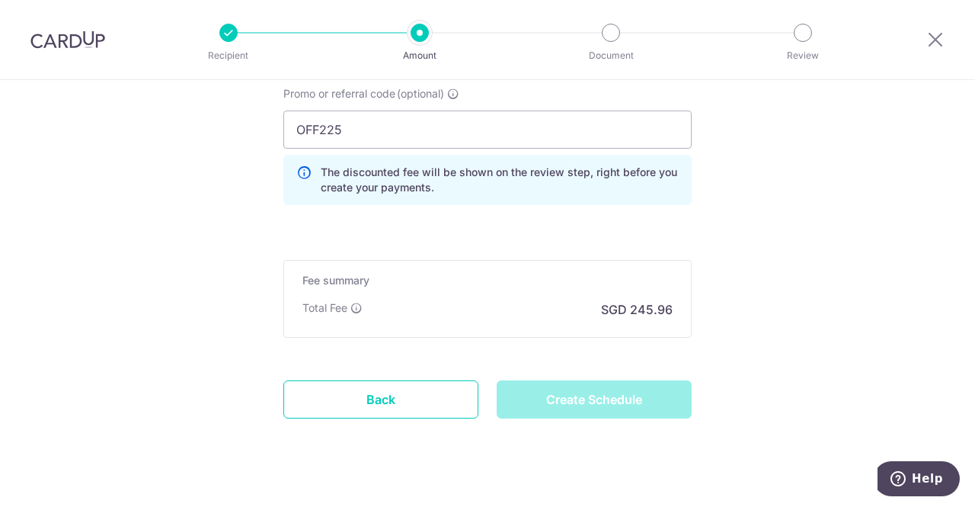
type input "Create Schedule"
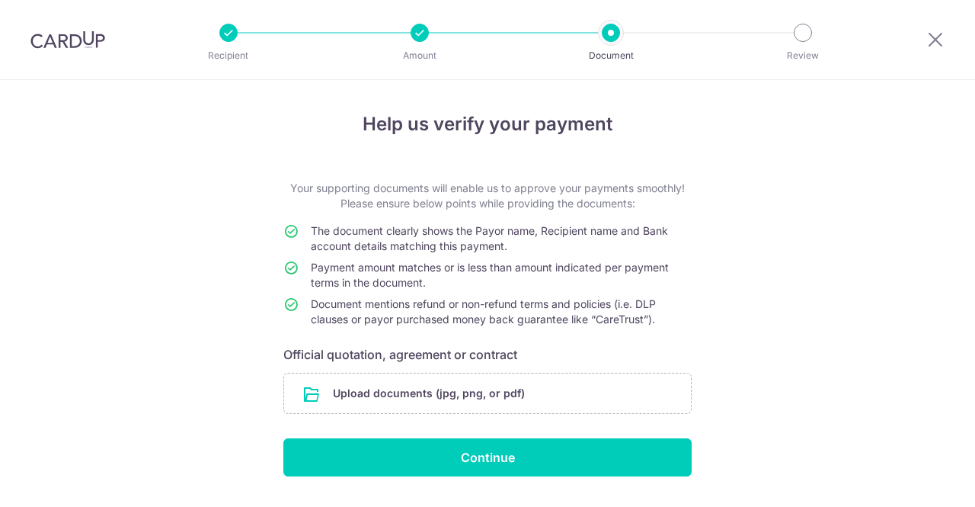
scroll to position [40, 0]
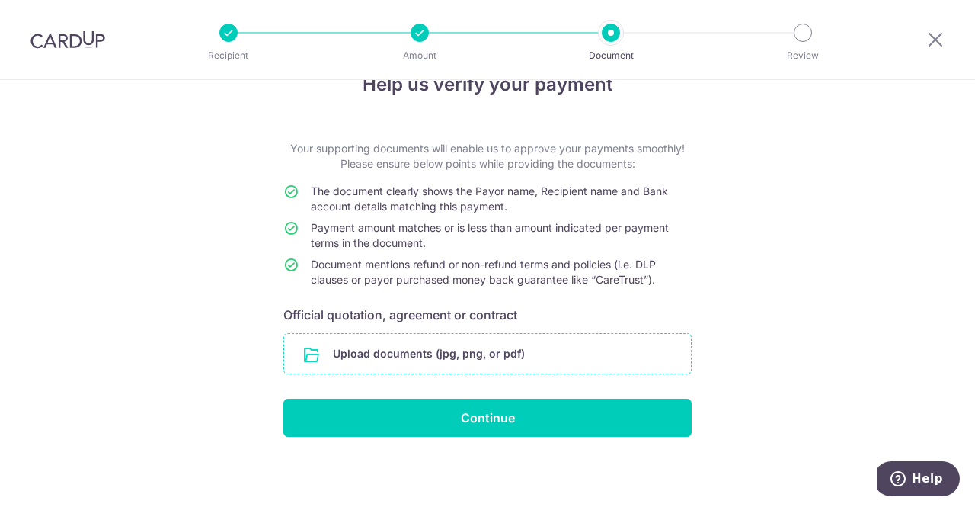
click at [510, 365] on input "file" at bounding box center [487, 354] width 407 height 40
click at [0, 146] on div "Help us verify your payment Your supporting documents will enable us to approve…" at bounding box center [487, 274] width 975 height 468
click at [385, 348] on input "file" at bounding box center [487, 354] width 407 height 40
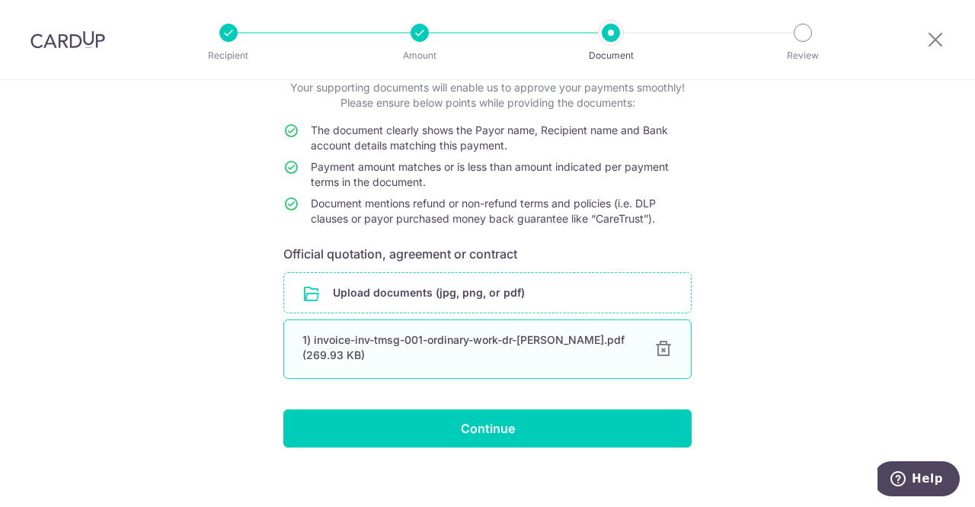
scroll to position [101, 0]
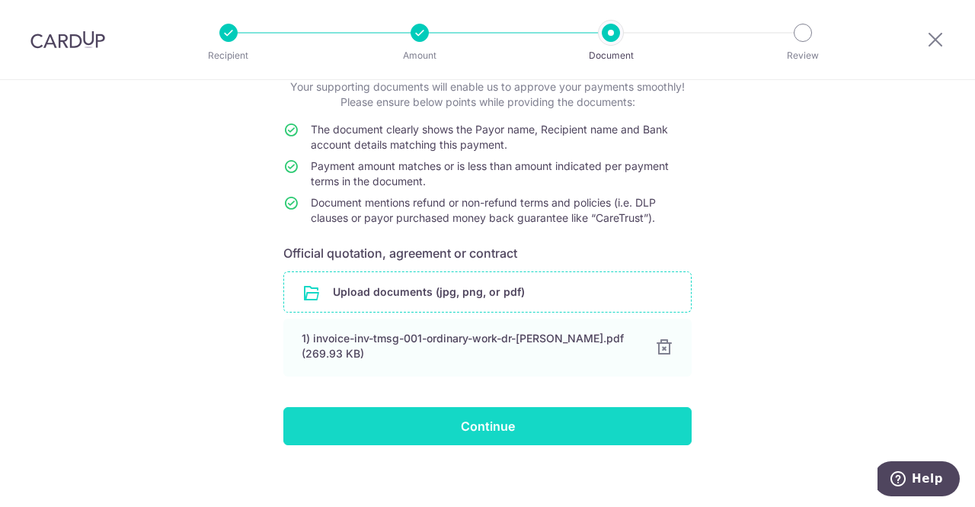
click at [436, 430] on input "Continue" at bounding box center [487, 426] width 408 height 38
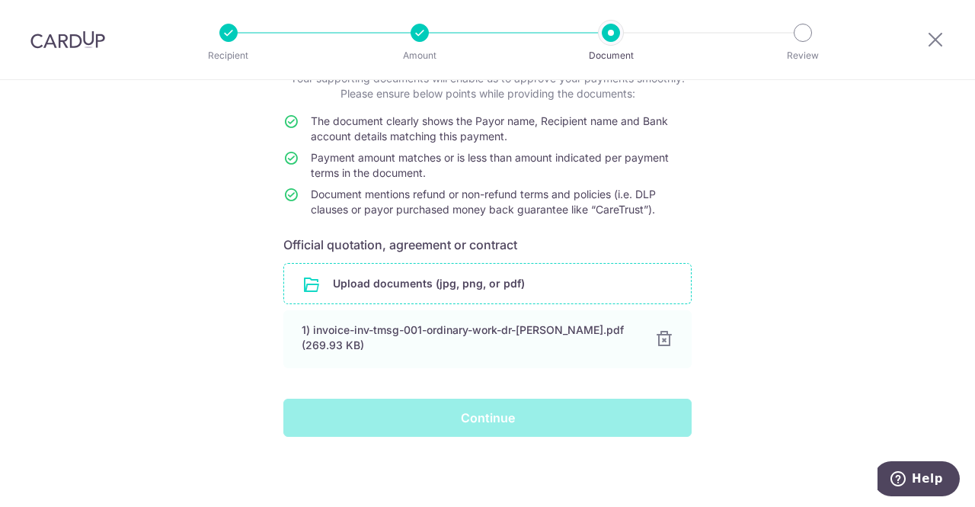
scroll to position [0, 0]
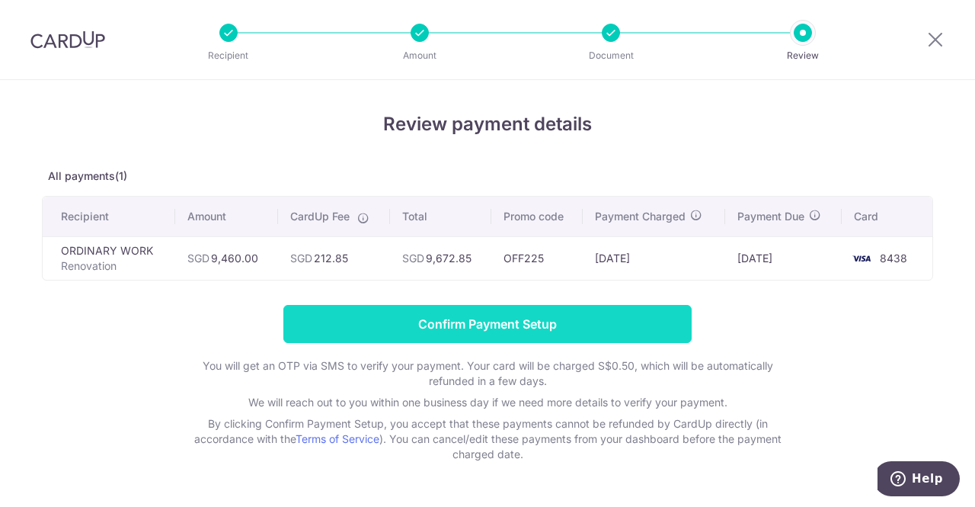
click at [513, 318] on input "Confirm Payment Setup" at bounding box center [487, 324] width 408 height 38
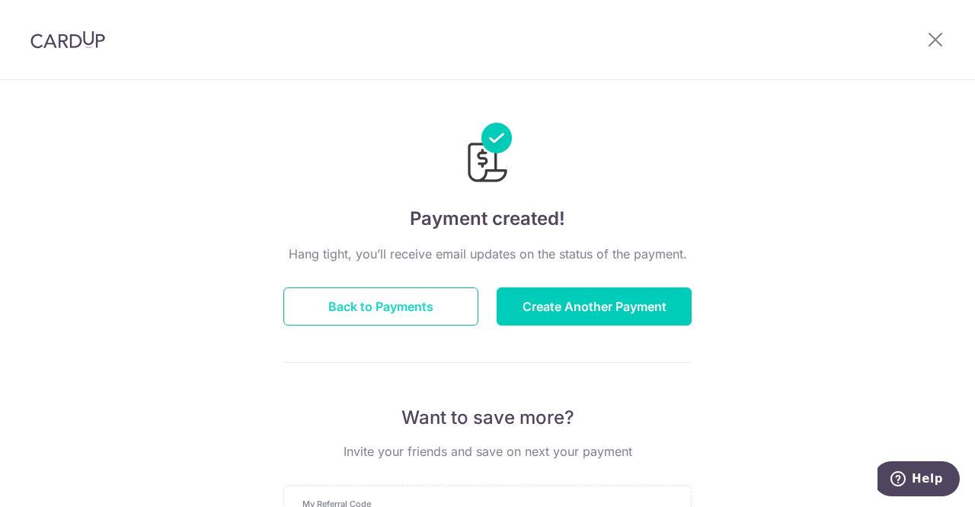
click at [396, 309] on button "Back to Payments" at bounding box center [380, 306] width 195 height 38
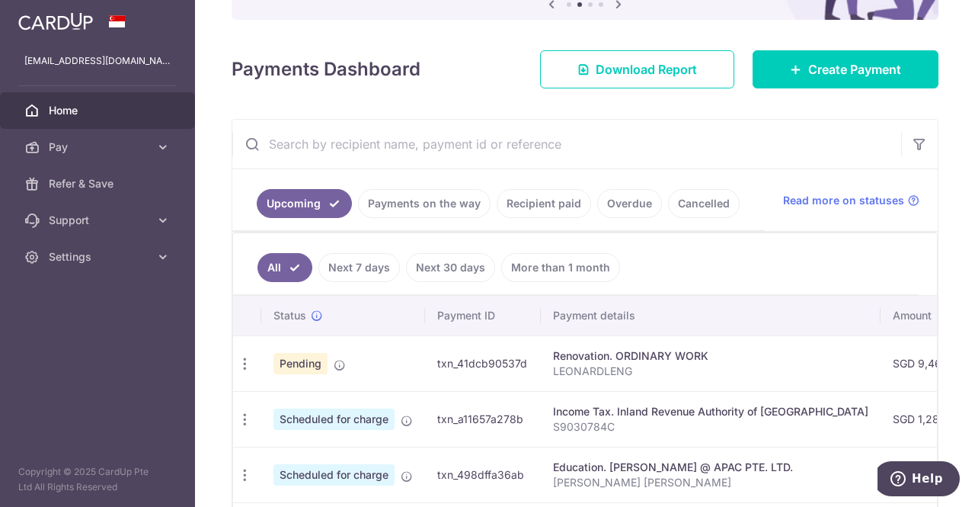
scroll to position [0, 2]
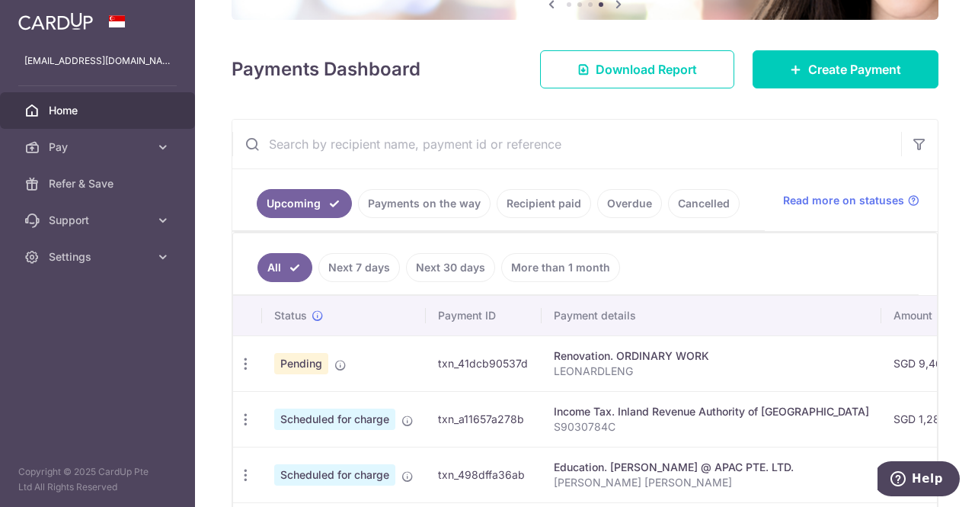
click at [852, 259] on ul "All Next 7 days Next 30 days More than 1 month" at bounding box center [576, 264] width 686 height 62
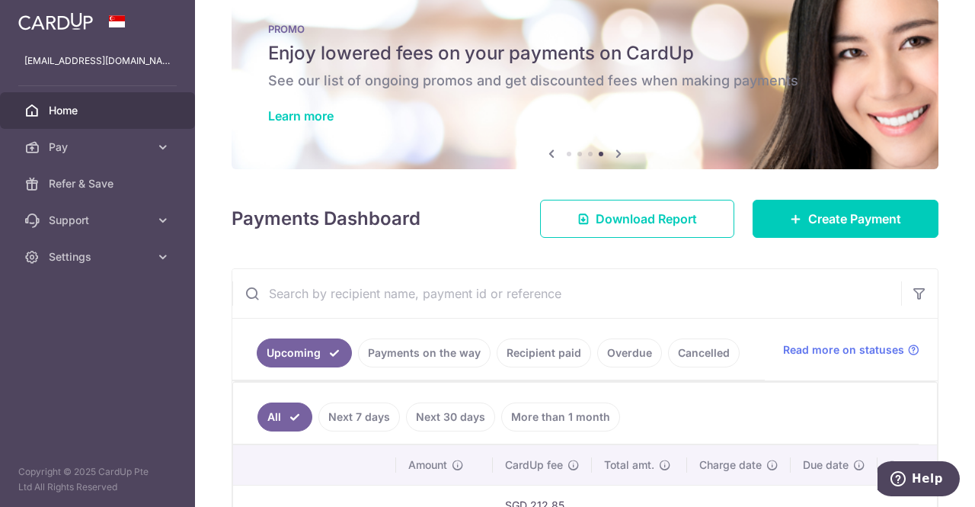
scroll to position [0, 0]
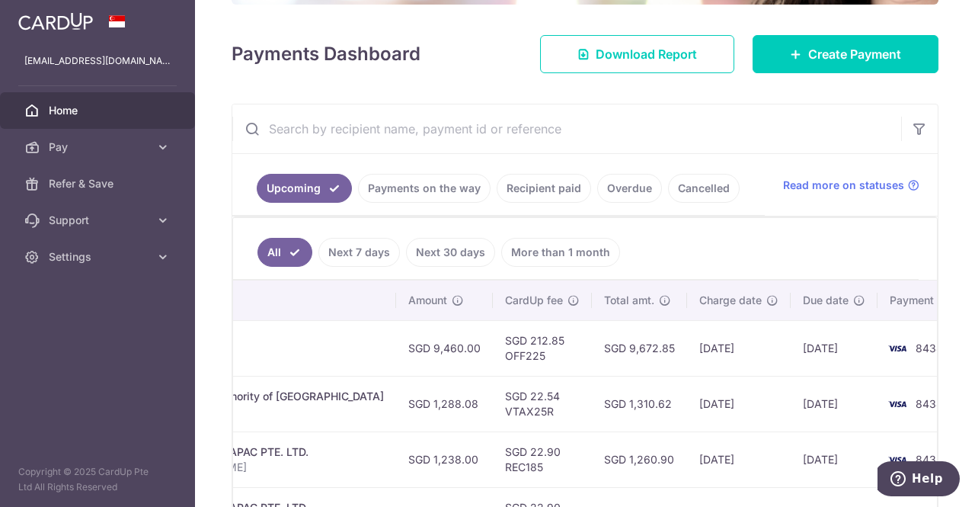
click at [543, 187] on link "Recipient paid" at bounding box center [544, 188] width 94 height 29
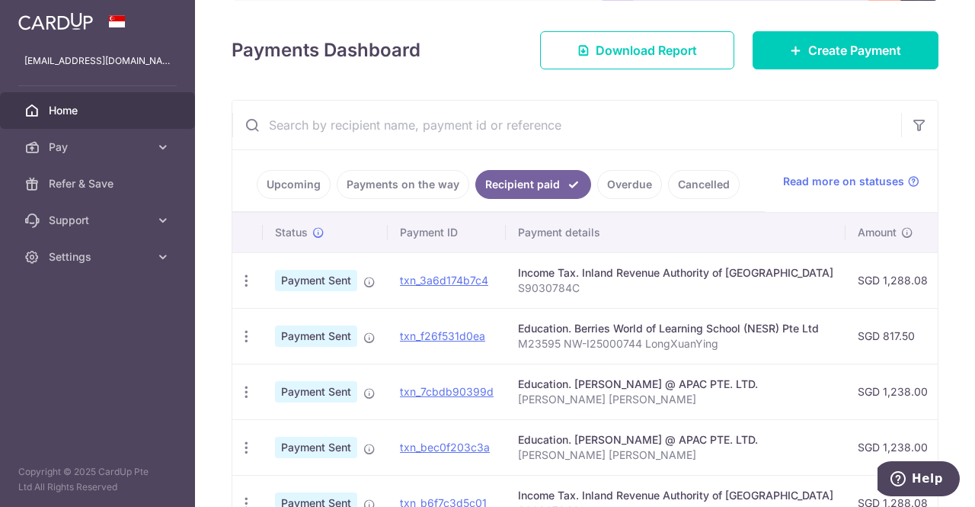
scroll to position [155, 0]
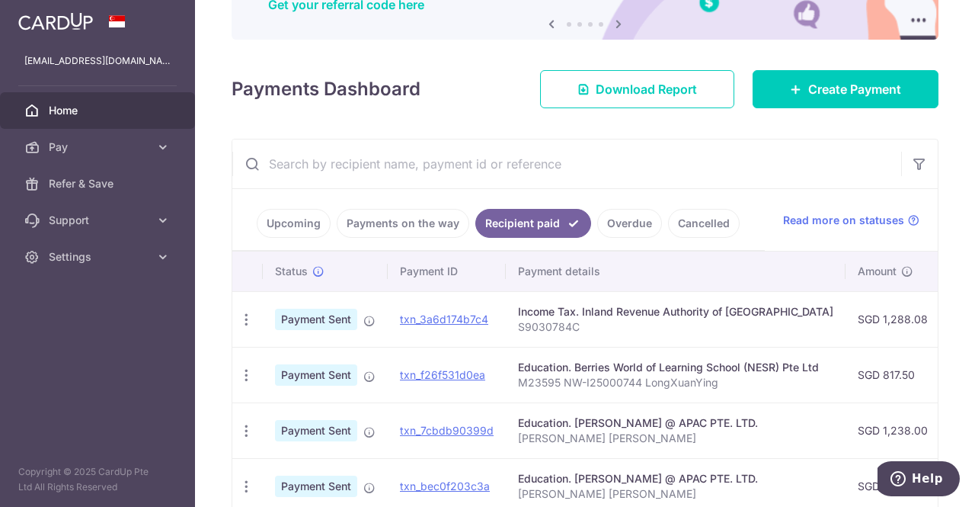
click at [411, 227] on link "Payments on the way" at bounding box center [403, 223] width 133 height 29
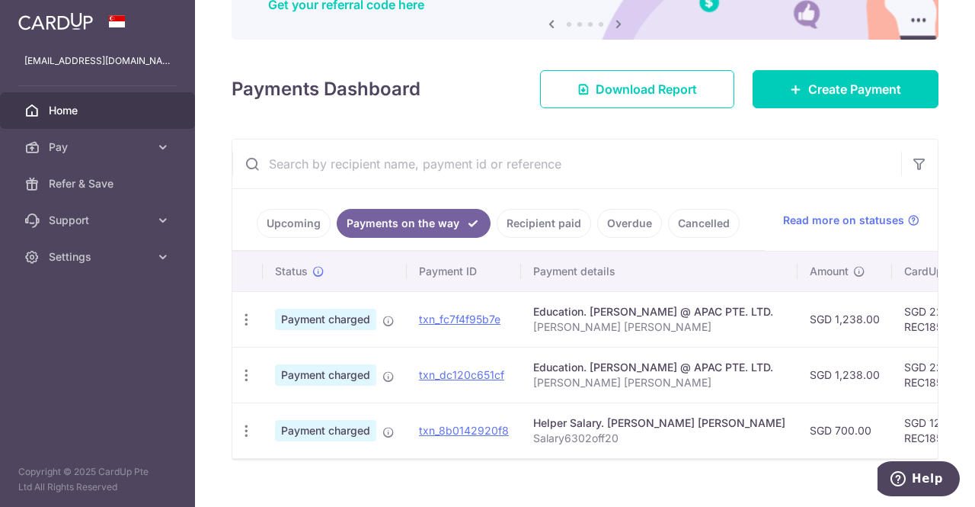
click at [277, 235] on link "Upcoming" at bounding box center [294, 223] width 74 height 29
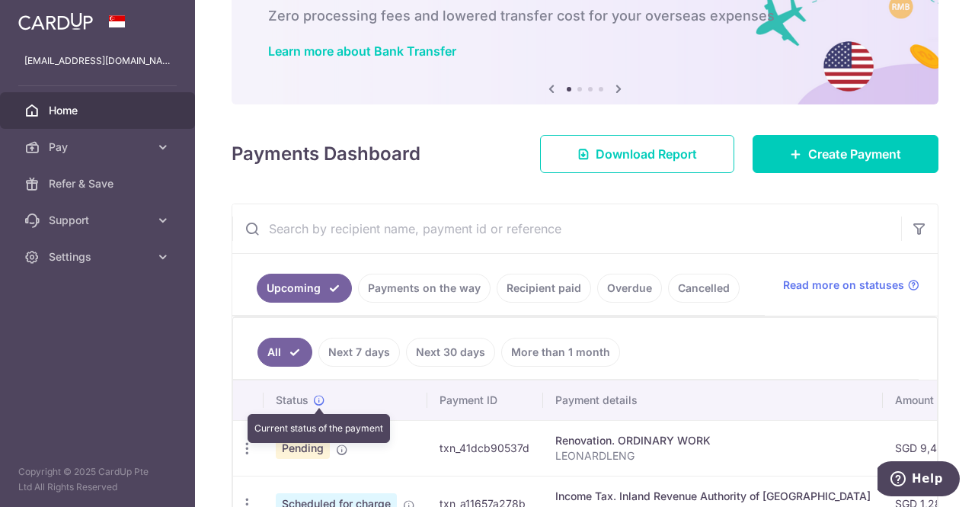
scroll to position [67, 0]
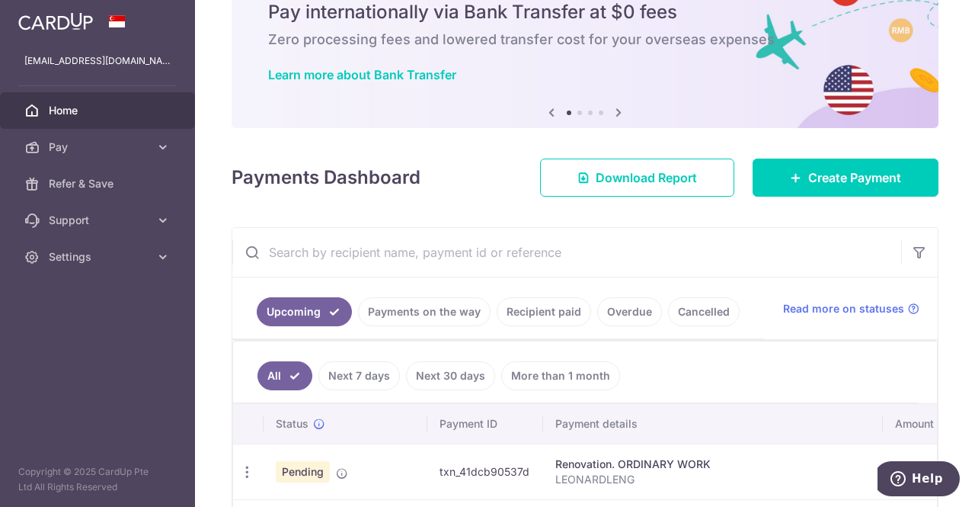
click at [77, 110] on span "Home" at bounding box center [99, 110] width 101 height 15
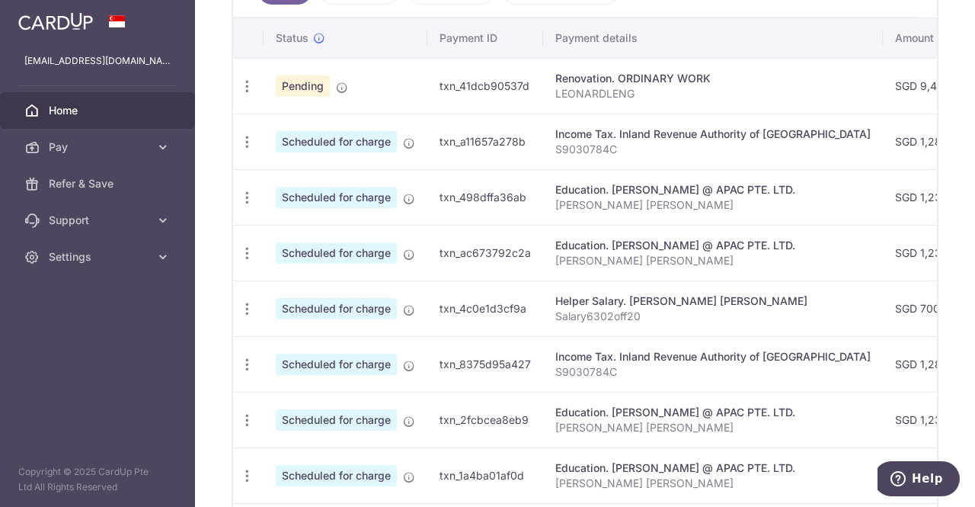
scroll to position [471, 0]
